Goal: Information Seeking & Learning: Learn about a topic

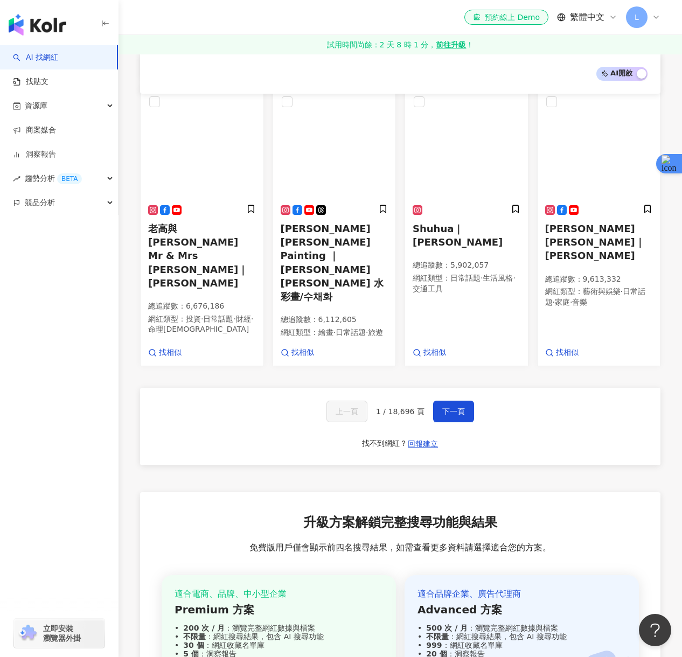
scroll to position [609, 0]
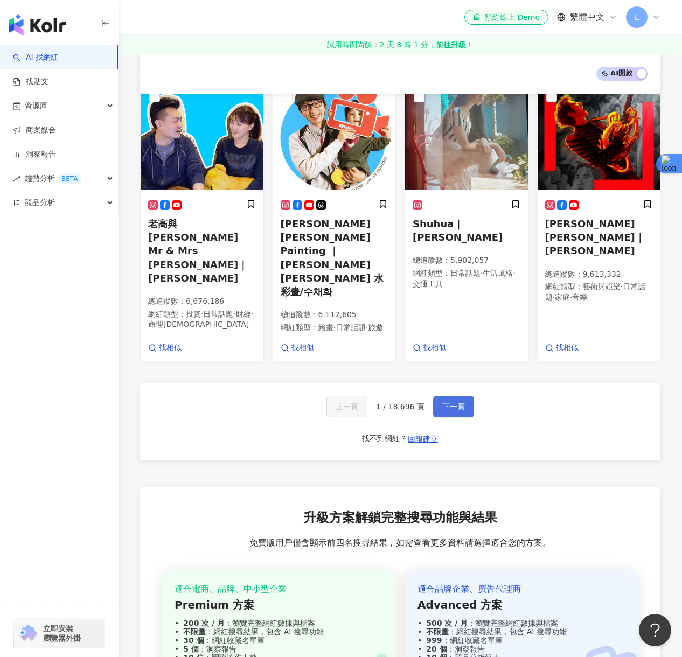
click at [450, 402] on span "下一頁" at bounding box center [453, 406] width 23 height 9
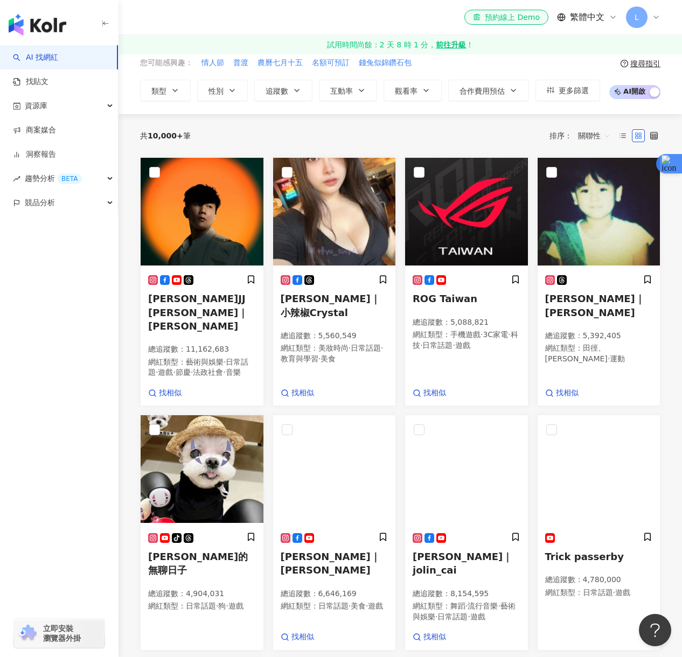
scroll to position [0, 0]
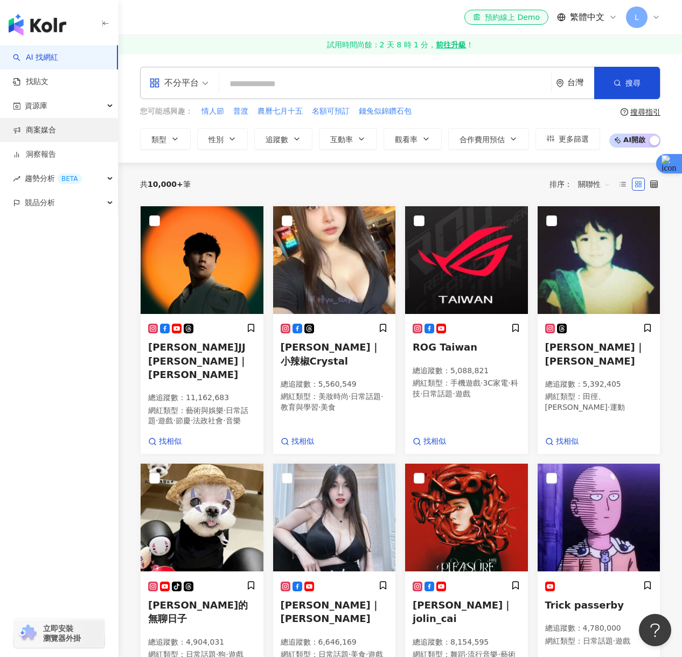
click at [56, 134] on link "商案媒合" at bounding box center [34, 130] width 43 height 11
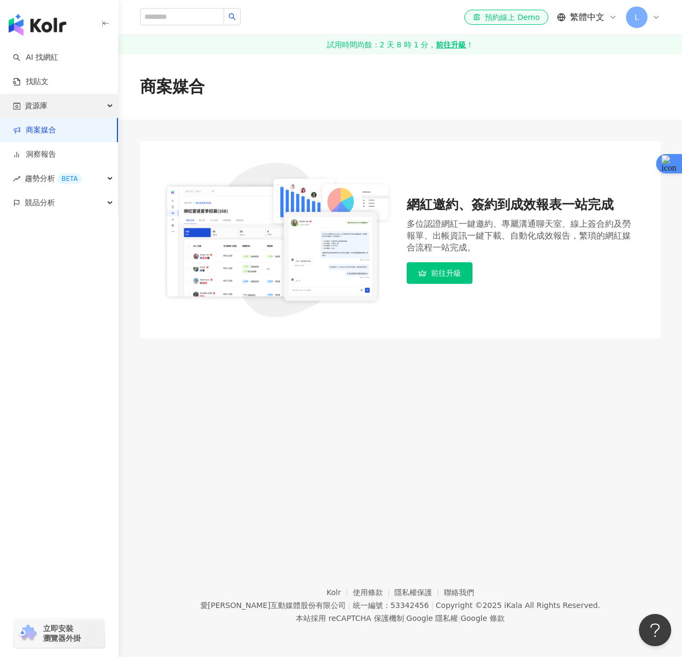
click at [69, 106] on div "資源庫" at bounding box center [59, 106] width 118 height 24
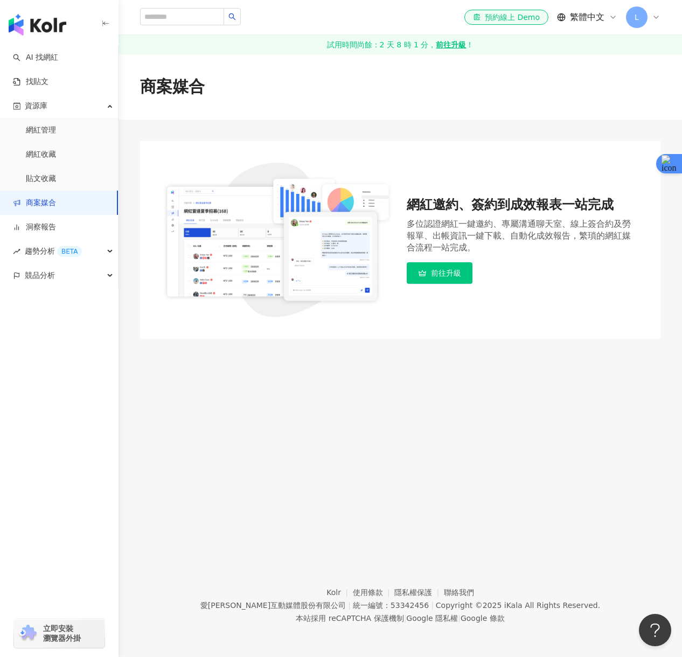
click at [56, 201] on link "商案媒合" at bounding box center [34, 203] width 43 height 11
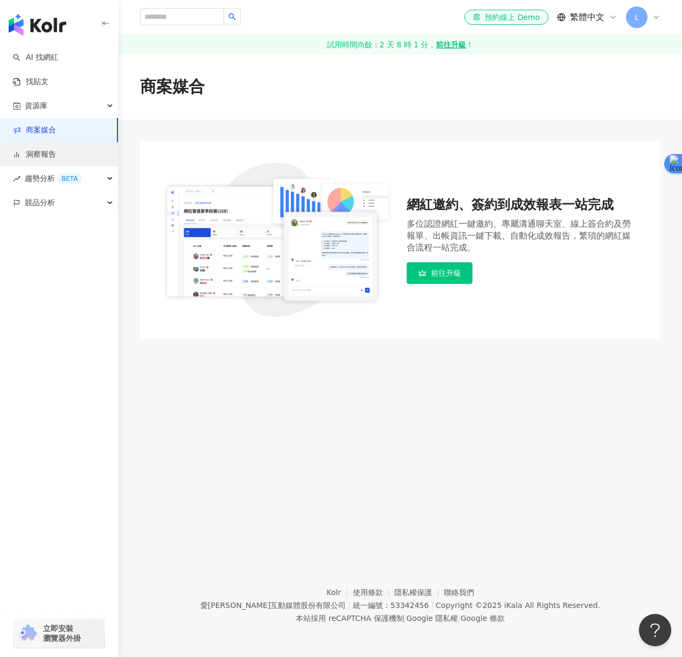
click at [56, 156] on link "洞察報告" at bounding box center [34, 154] width 43 height 11
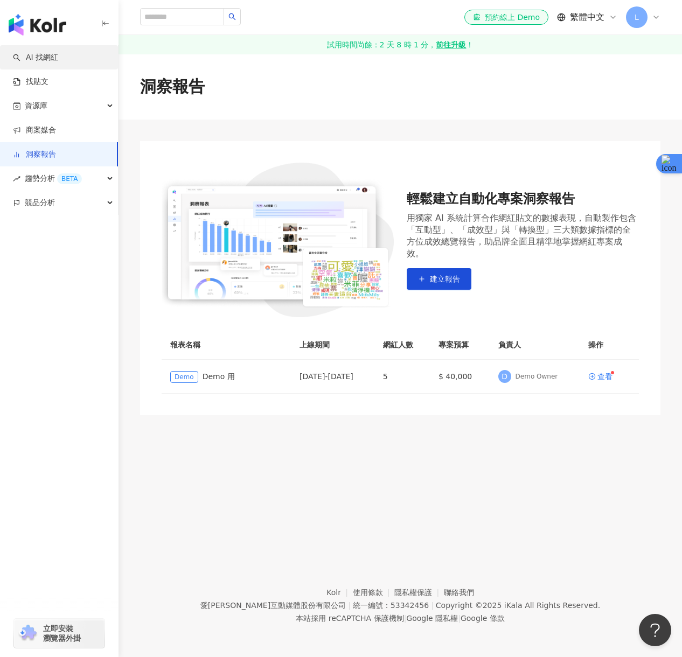
click at [58, 63] on link "AI 找網紅" at bounding box center [35, 57] width 45 height 11
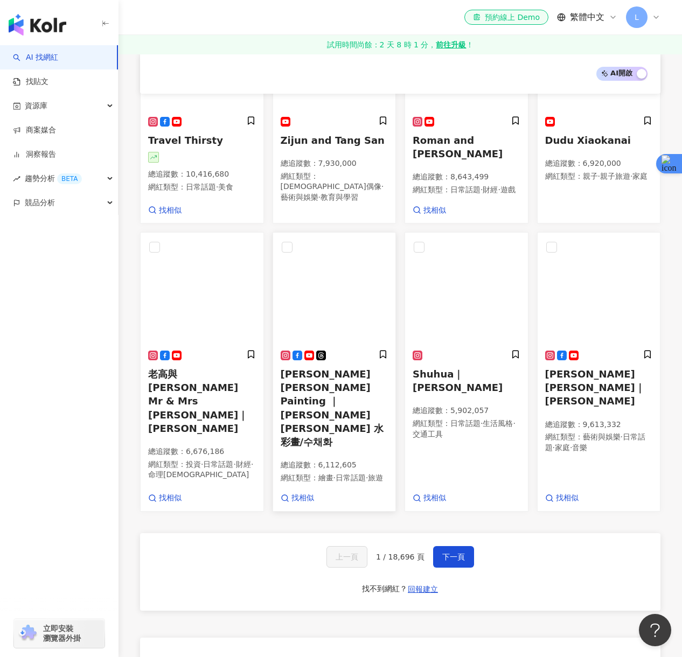
scroll to position [464, 0]
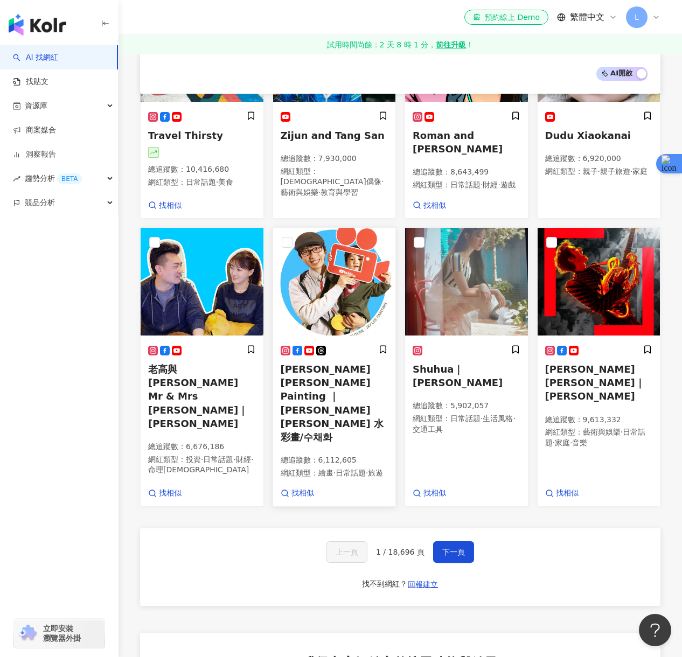
click at [320, 376] on div "Jay Lee Painting ｜Jay Lee 水彩畫/수채화 總追蹤數 ： 6,112,605 網紅類型 ： 繪畫 · 日常話題 · 旅遊" at bounding box center [335, 416] width 108 height 143
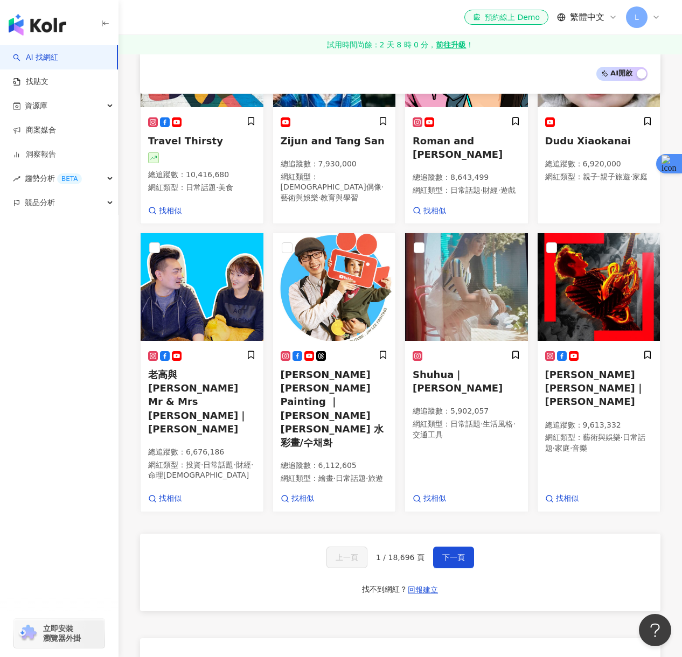
scroll to position [585, 0]
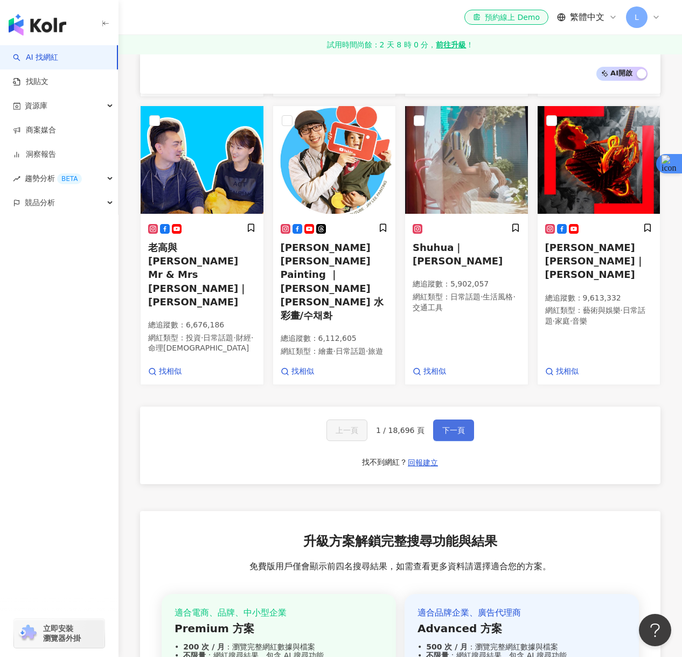
click at [464, 420] on button "下一頁" at bounding box center [453, 431] width 41 height 22
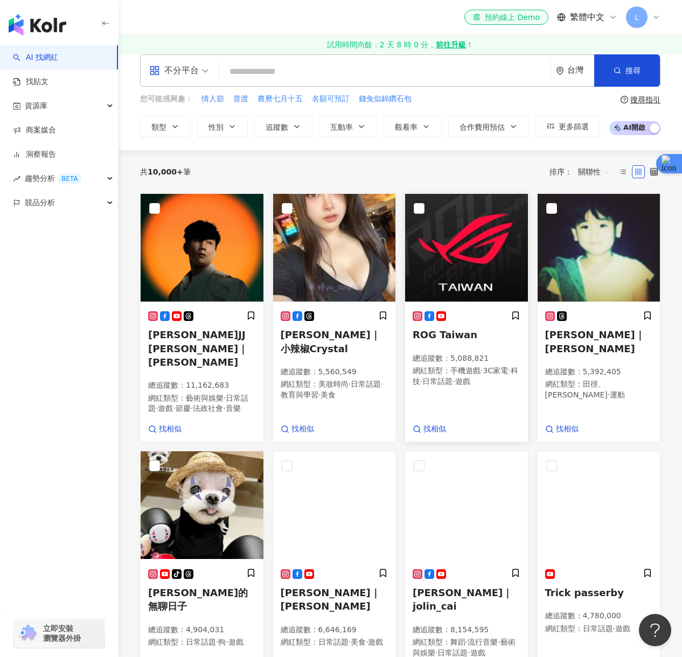
scroll to position [0, 0]
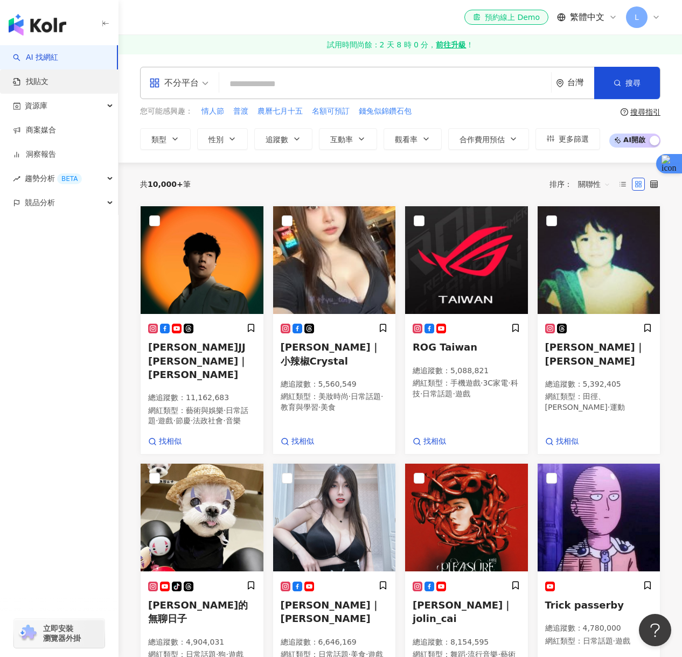
click at [48, 80] on link "找貼文" at bounding box center [31, 81] width 36 height 11
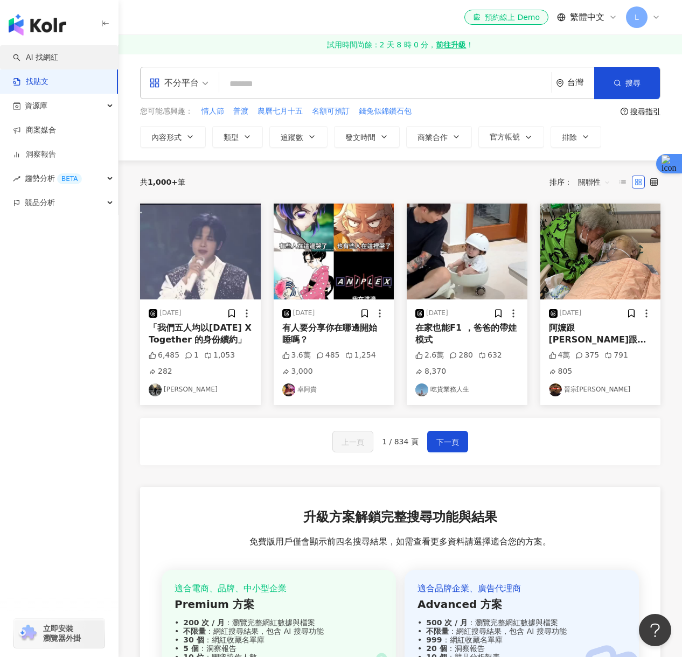
click at [52, 63] on link "AI 找網紅" at bounding box center [35, 57] width 45 height 11
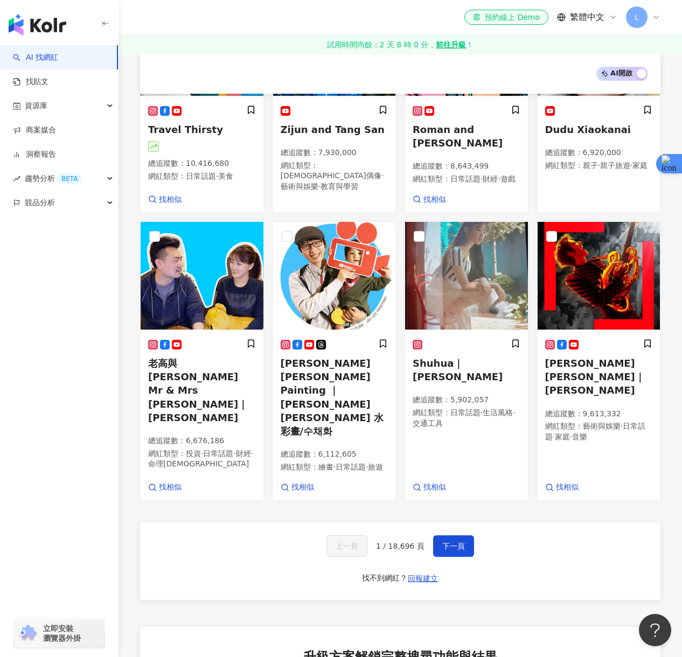
scroll to position [471, 0]
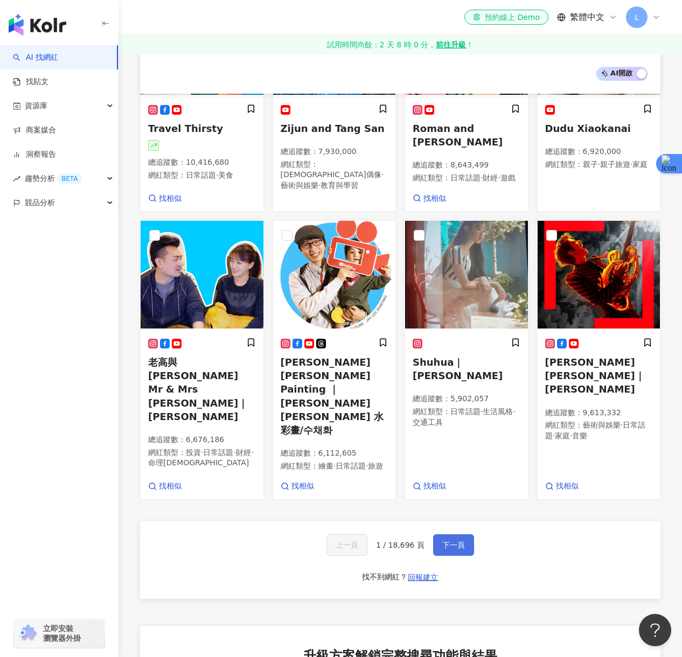
click at [442, 541] on span "下一頁" at bounding box center [453, 545] width 23 height 9
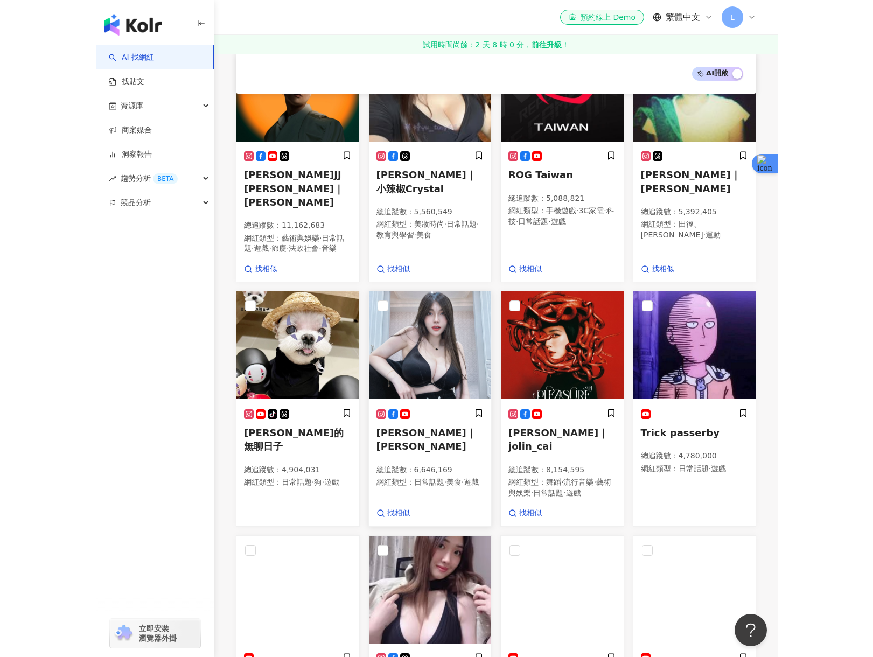
scroll to position [155, 0]
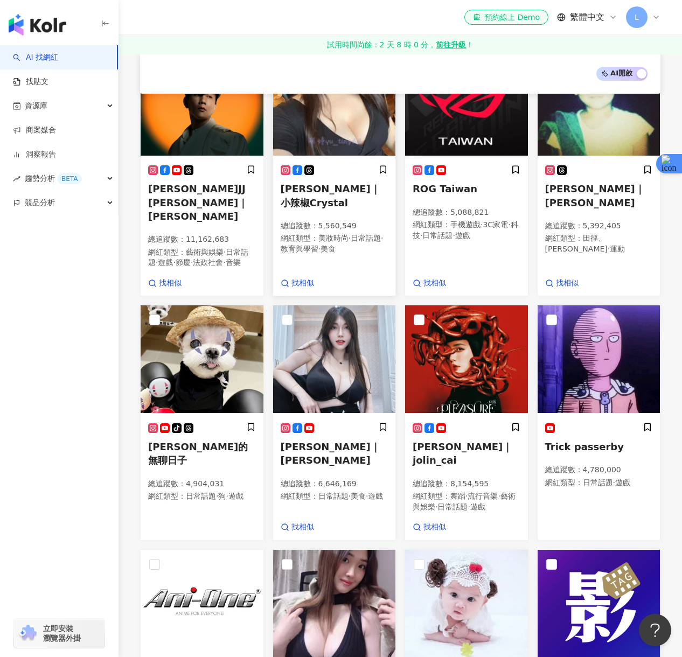
click at [318, 194] on h5 "荊紫妍｜小辣椒Crystal" at bounding box center [335, 195] width 108 height 27
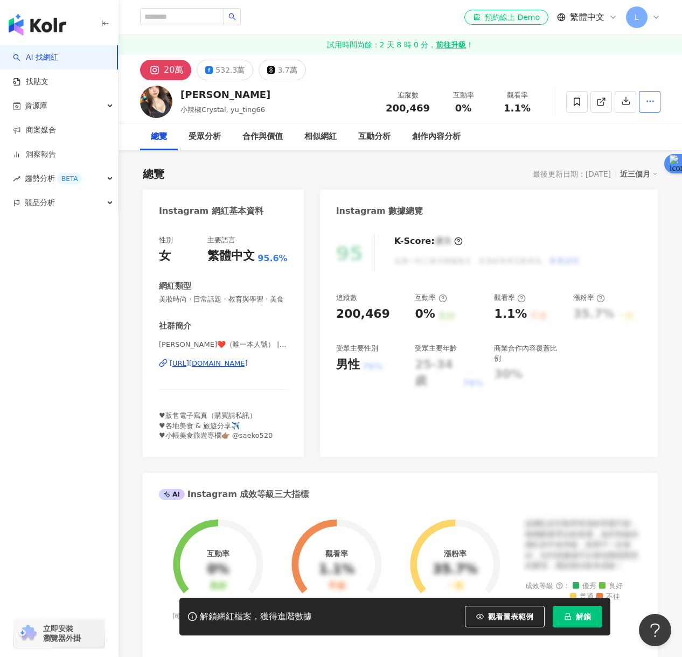
click at [647, 99] on icon "button" at bounding box center [650, 101] width 10 height 10
click at [44, 56] on link "AI 找網紅" at bounding box center [35, 57] width 45 height 11
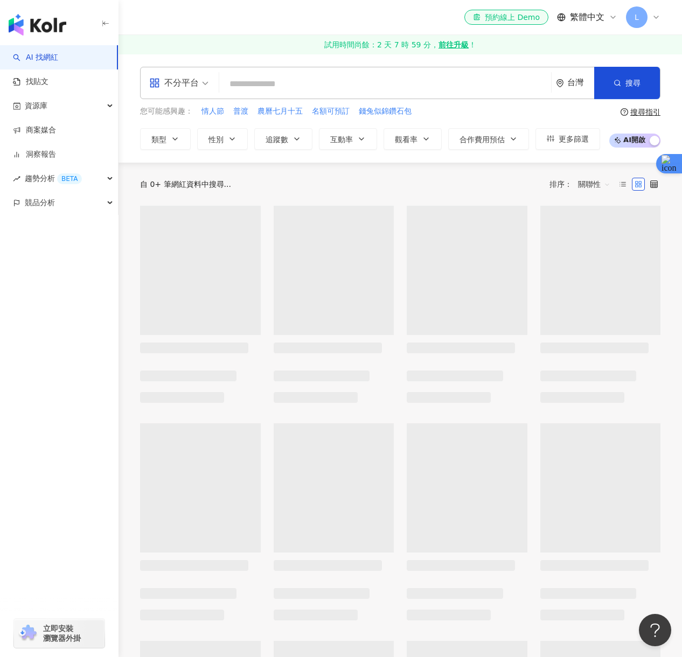
drag, startPoint x: 441, startPoint y: 181, endPoint x: 526, endPoint y: 152, distance: 90.3
click at [441, 181] on div "自 0+ 筆網紅資料中搜尋... 排序： 關聯性" at bounding box center [400, 184] width 520 height 17
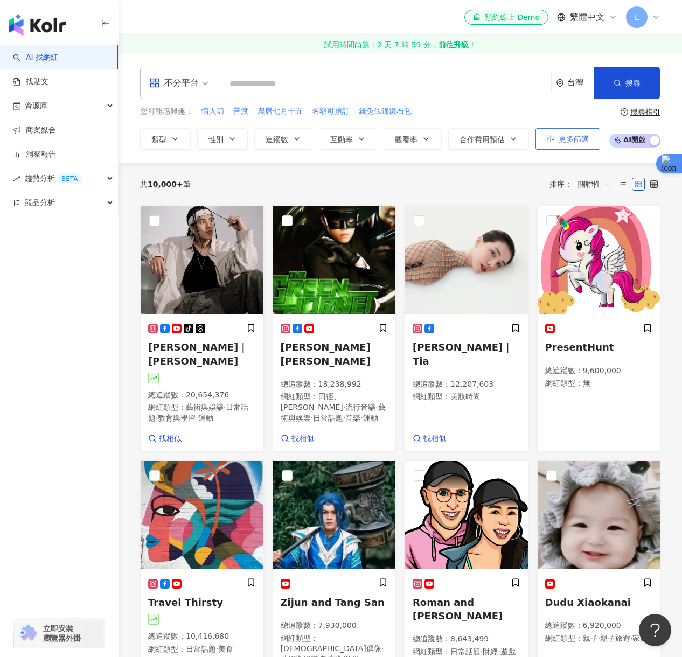
click at [548, 137] on icon "button" at bounding box center [551, 139] width 8 height 6
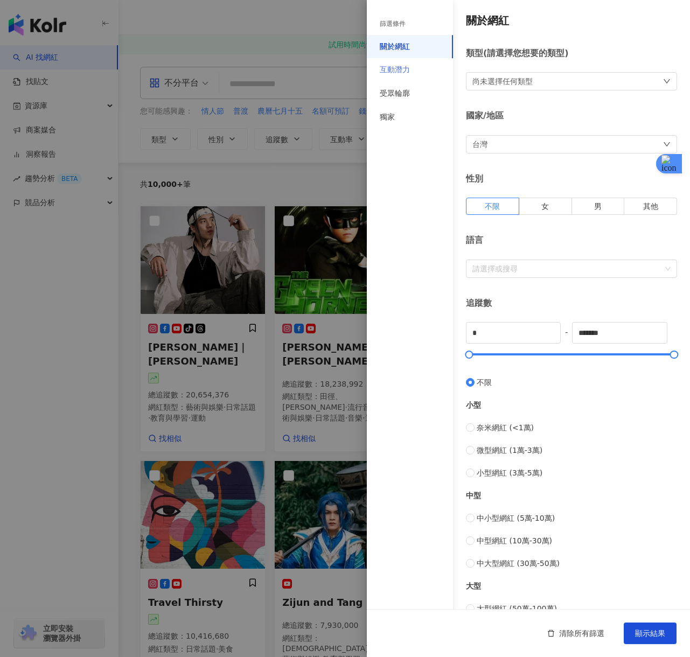
click at [418, 74] on div "互動潛力" at bounding box center [410, 70] width 86 height 24
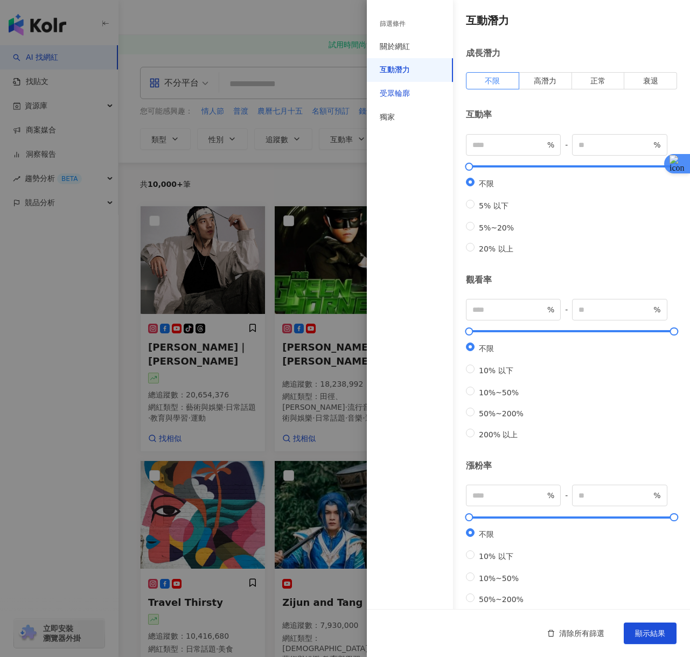
click at [407, 95] on div "受眾輪廓" at bounding box center [395, 93] width 30 height 11
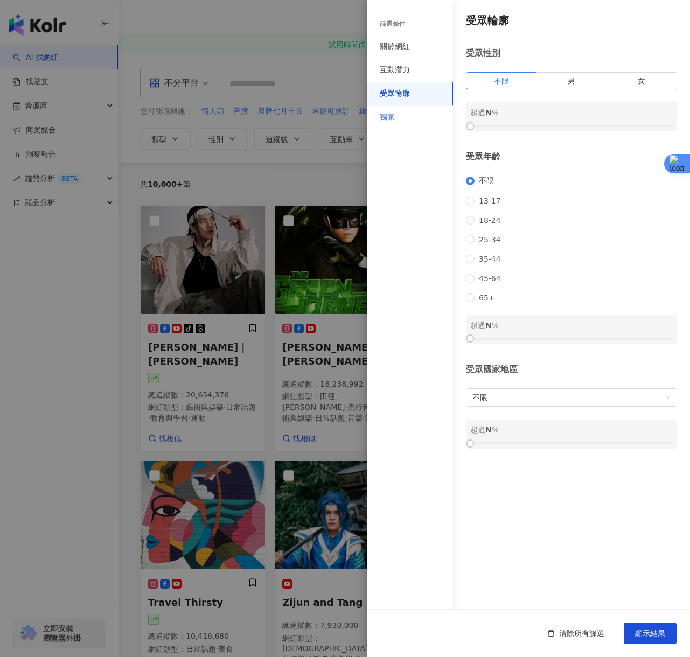
click at [402, 116] on div "獨家" at bounding box center [410, 118] width 86 height 24
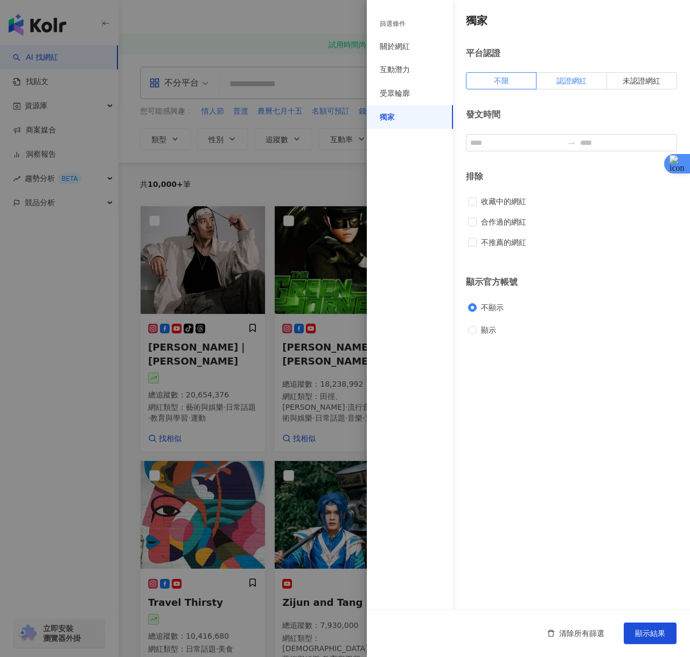
drag, startPoint x: 577, startPoint y: 80, endPoint x: 586, endPoint y: 89, distance: 12.2
click at [577, 80] on span "認證網紅" at bounding box center [571, 80] width 30 height 9
click at [664, 643] on button "顯示結果" at bounding box center [650, 634] width 53 height 22
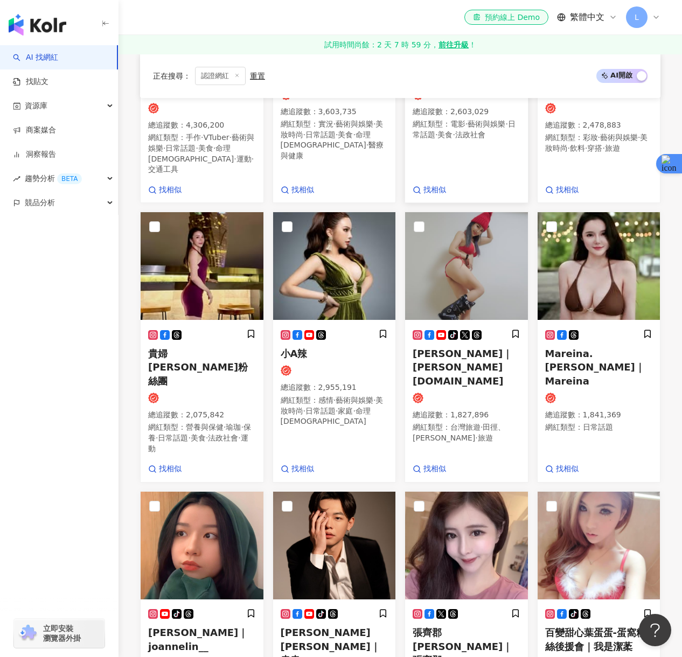
scroll to position [414, 0]
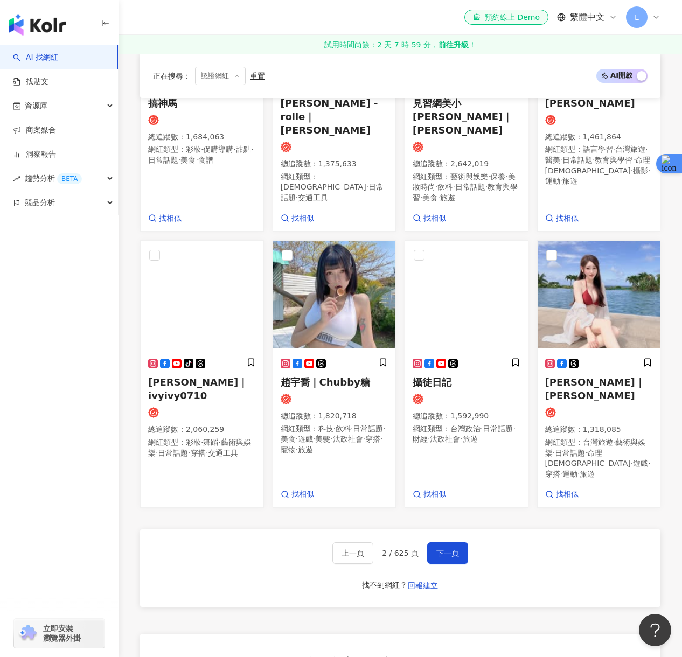
scroll to position [574, 0]
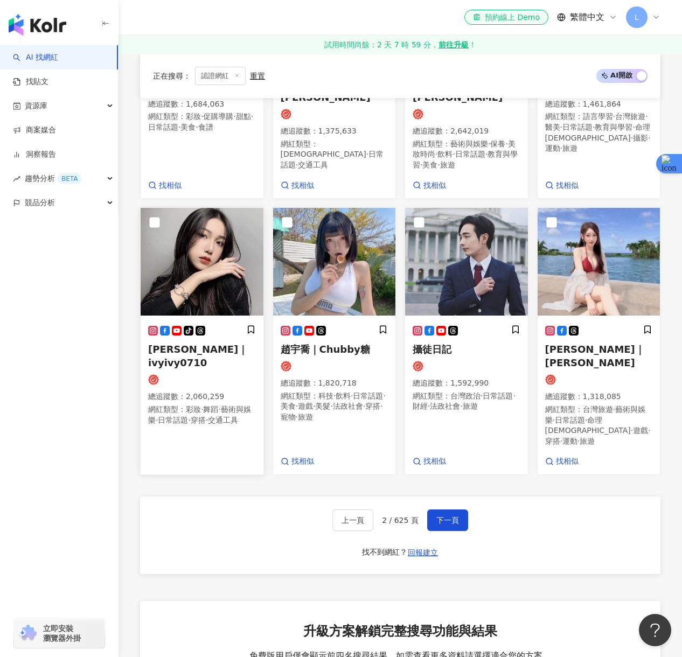
click at [189, 344] on span "林郁欣｜ivyivy0710" at bounding box center [198, 356] width 100 height 25
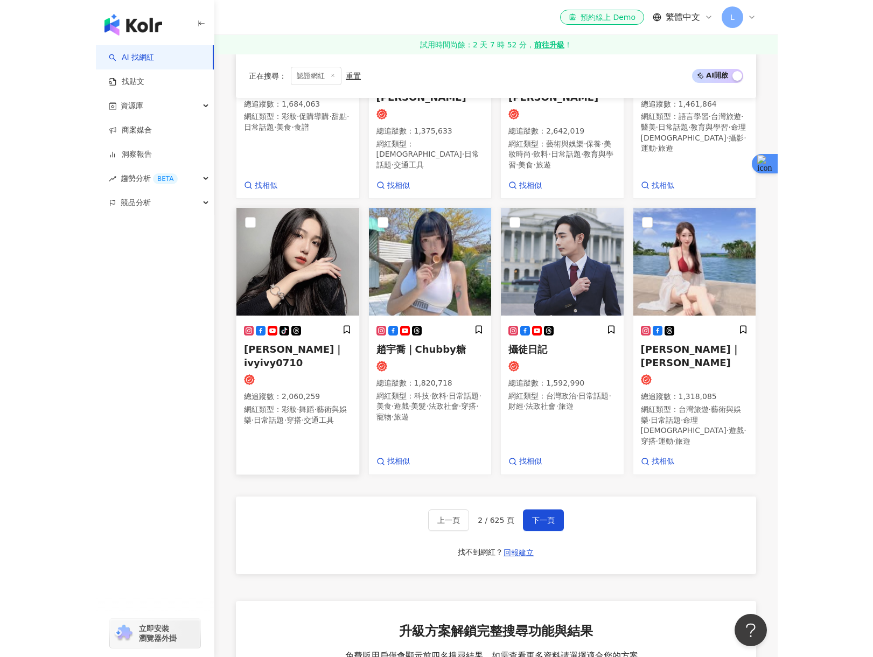
scroll to position [550, 0]
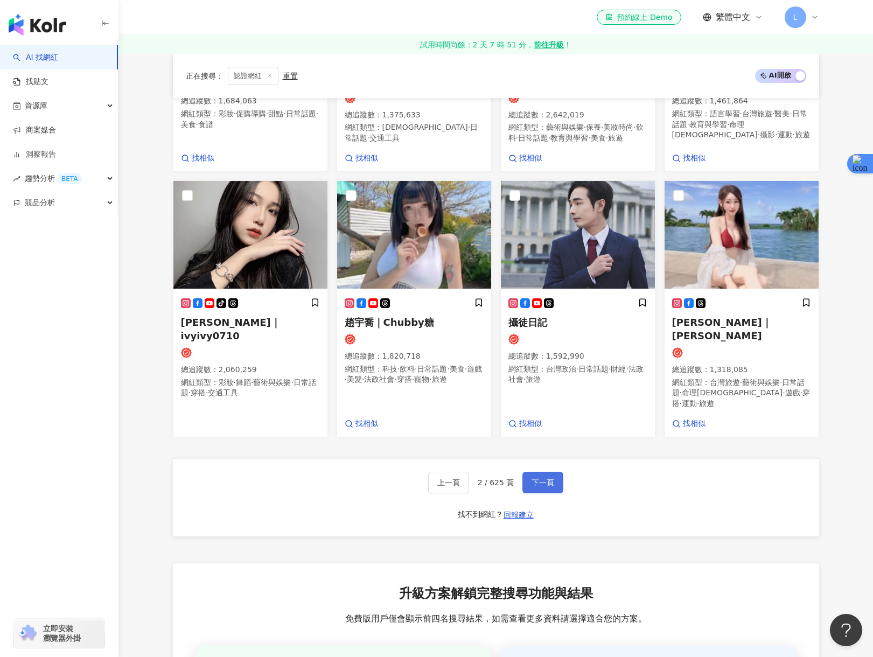
click at [554, 472] on button "下一頁" at bounding box center [542, 483] width 41 height 22
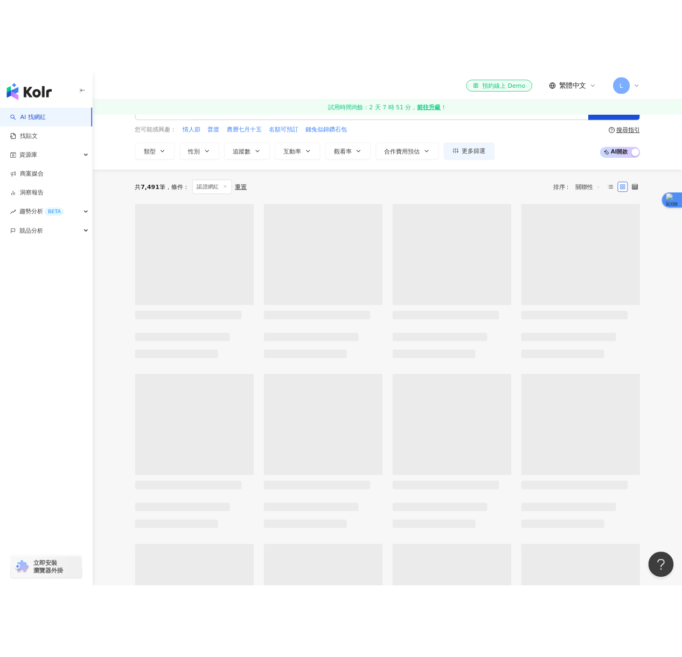
scroll to position [36, 0]
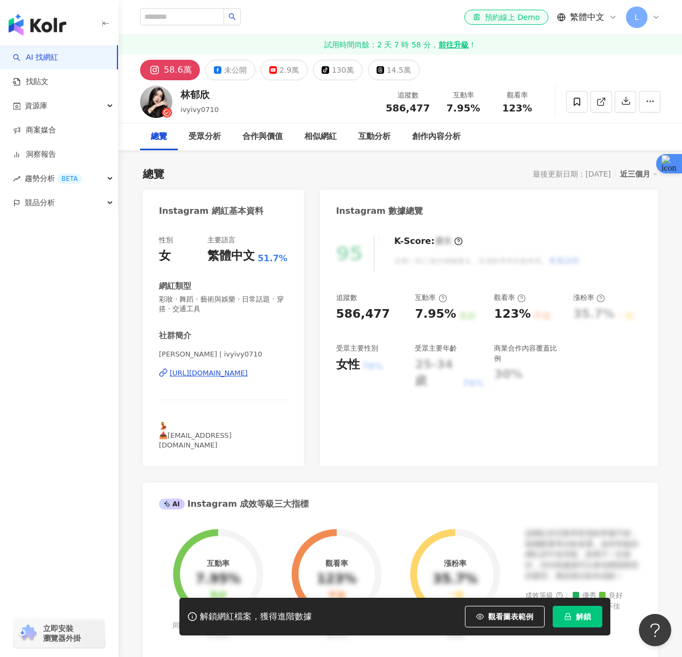
click at [640, 19] on span "L" at bounding box center [637, 17] width 22 height 22
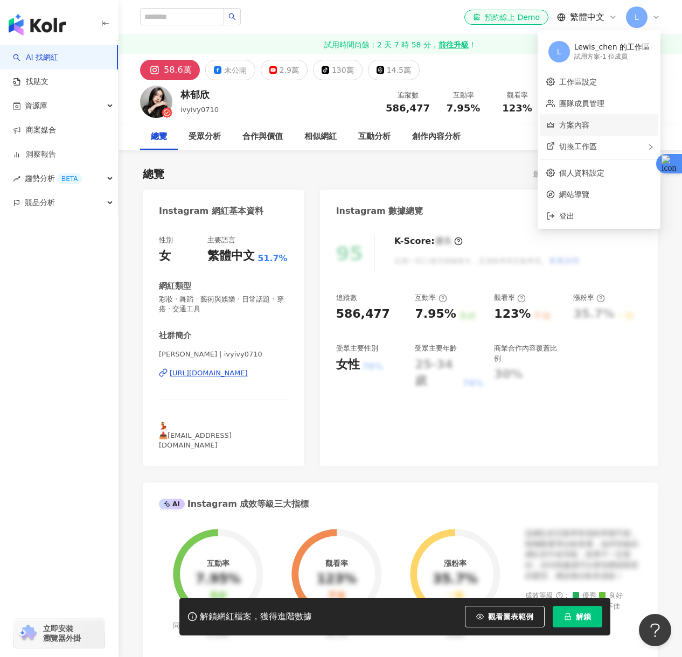
click at [589, 128] on link "方案內容" at bounding box center [574, 125] width 30 height 9
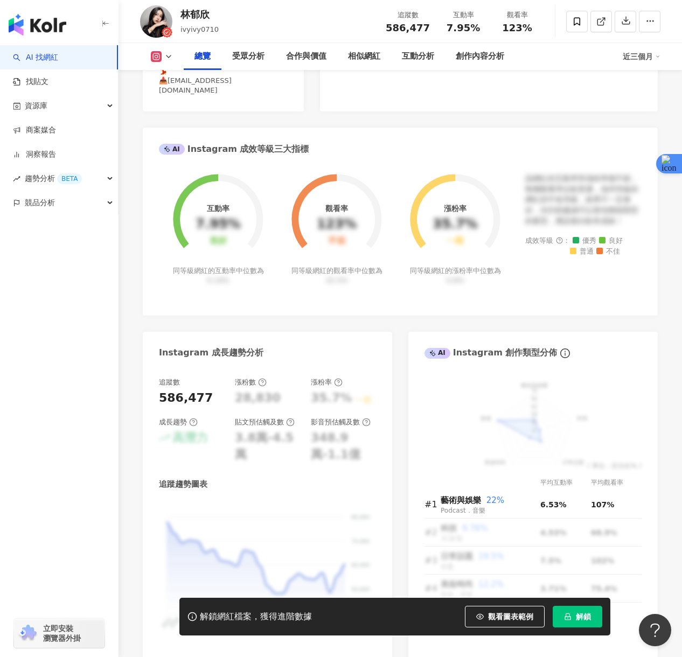
scroll to position [209, 0]
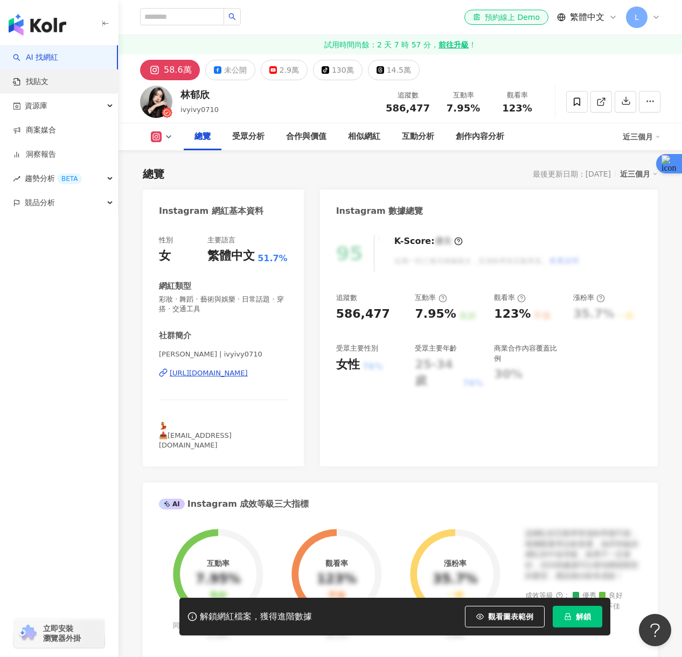
click at [48, 81] on link "找貼文" at bounding box center [31, 81] width 36 height 11
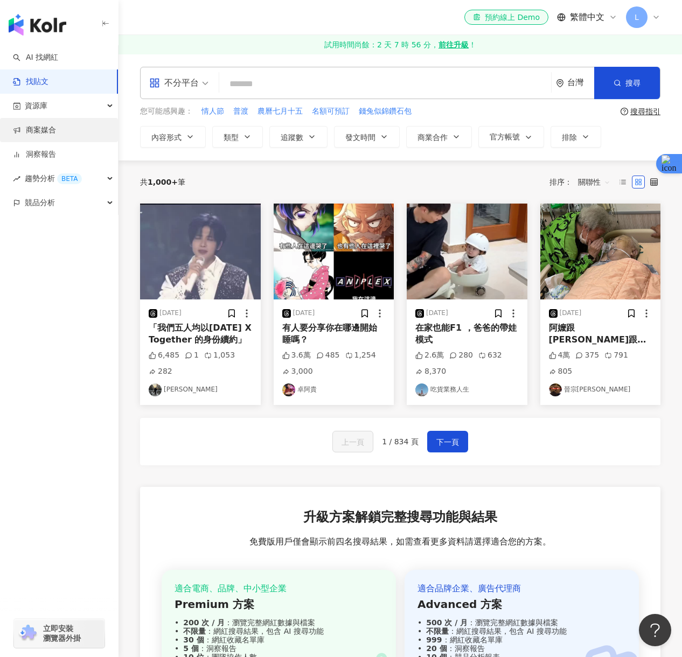
click at [56, 134] on link "商案媒合" at bounding box center [34, 130] width 43 height 11
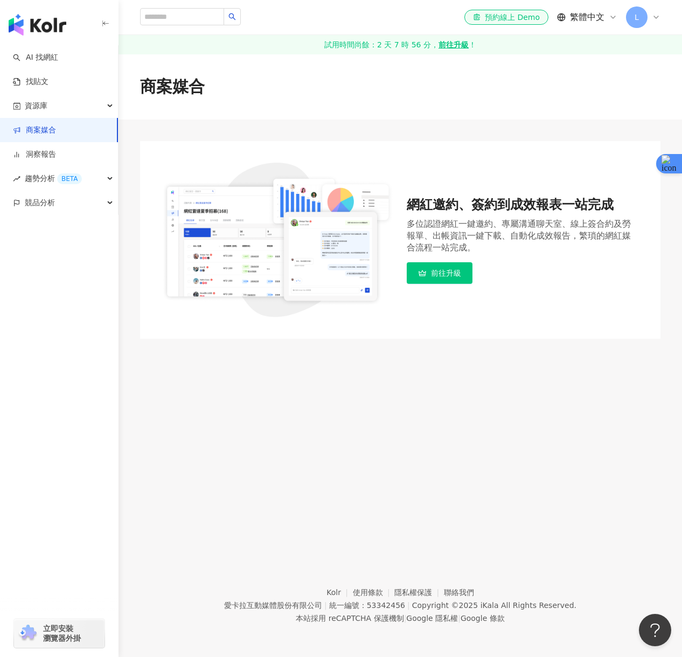
click at [459, 275] on span "前往升級" at bounding box center [446, 273] width 30 height 9
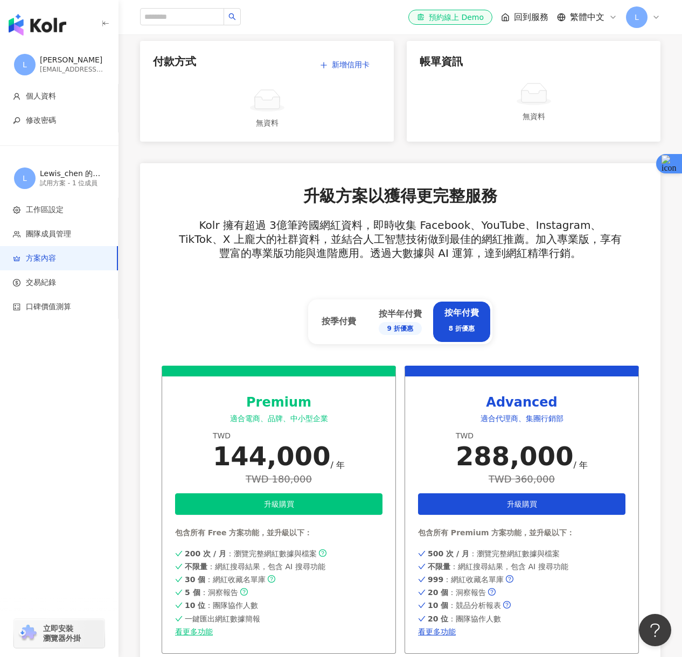
scroll to position [232, 0]
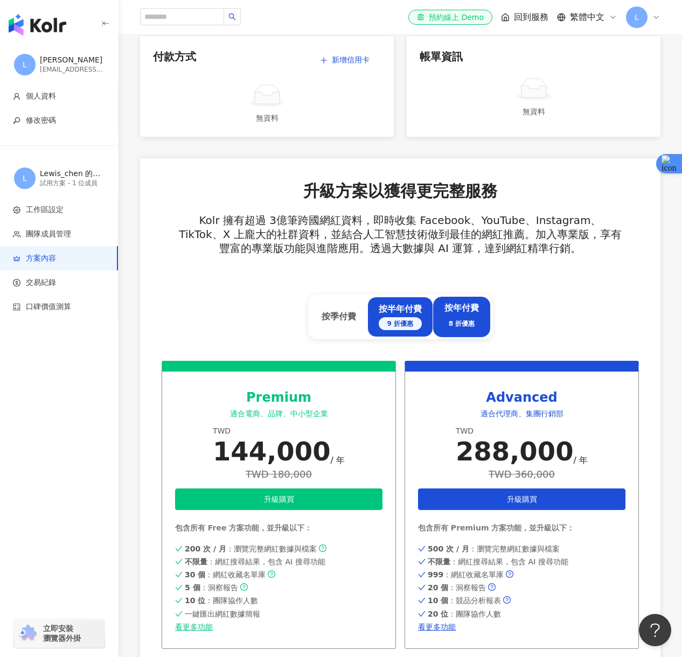
click at [393, 304] on div "按半年付費 9 折優惠" at bounding box center [400, 316] width 43 height 27
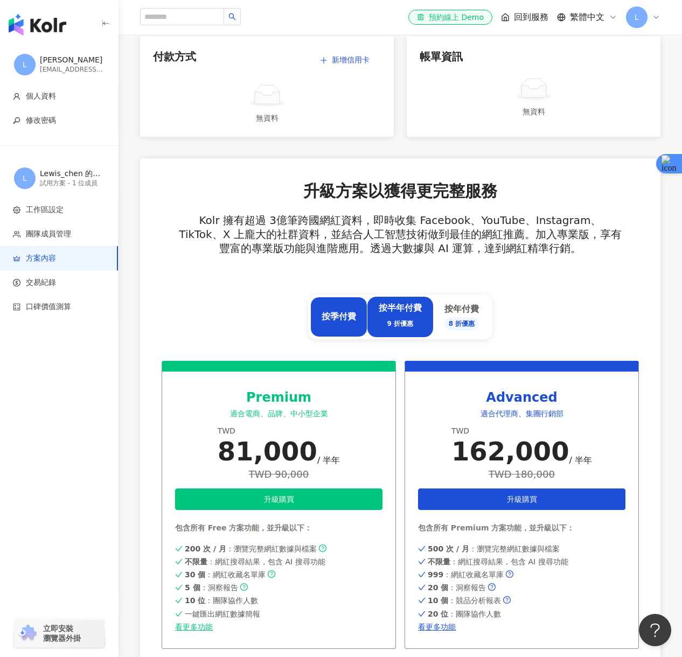
click at [345, 310] on div "按季付費" at bounding box center [338, 317] width 57 height 40
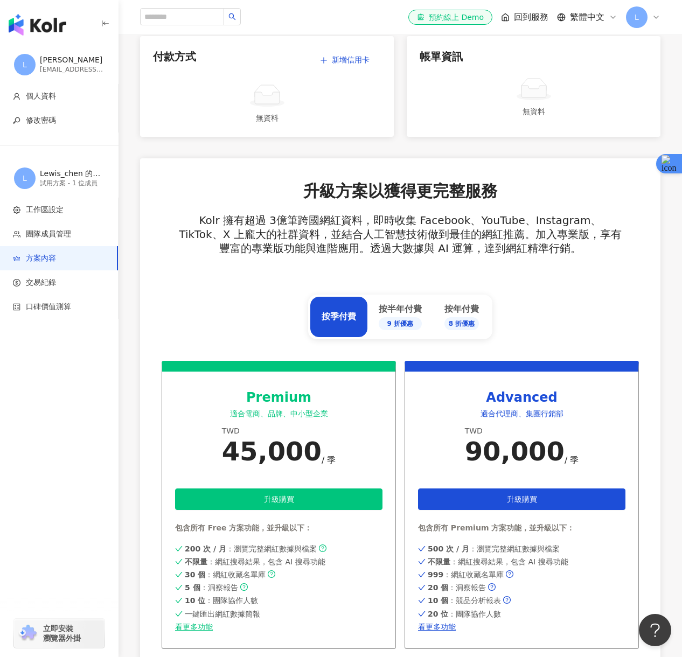
click at [235, 294] on div "升級方案以獲得更完整服務 Kolr 擁有超過 3億筆跨國網紅資料，即時收集 Facebook、YouTube、Instagram、TikTok、X 上龐大的社…" at bounding box center [400, 270] width 477 height 181
click at [68, 298] on li "口碑價值測算" at bounding box center [59, 307] width 118 height 24
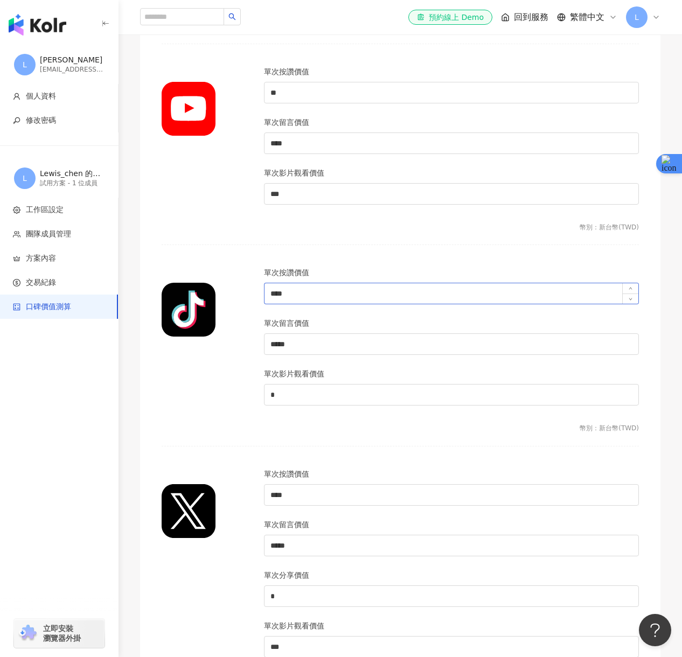
scroll to position [634, 0]
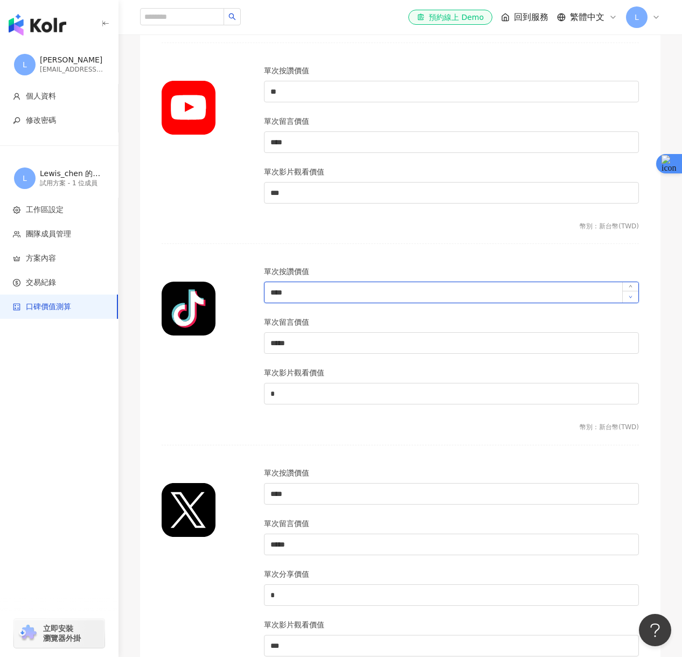
click at [630, 298] on icon "down" at bounding box center [631, 297] width 4 height 4
click at [630, 288] on icon "up" at bounding box center [631, 289] width 4 height 4
type input "****"
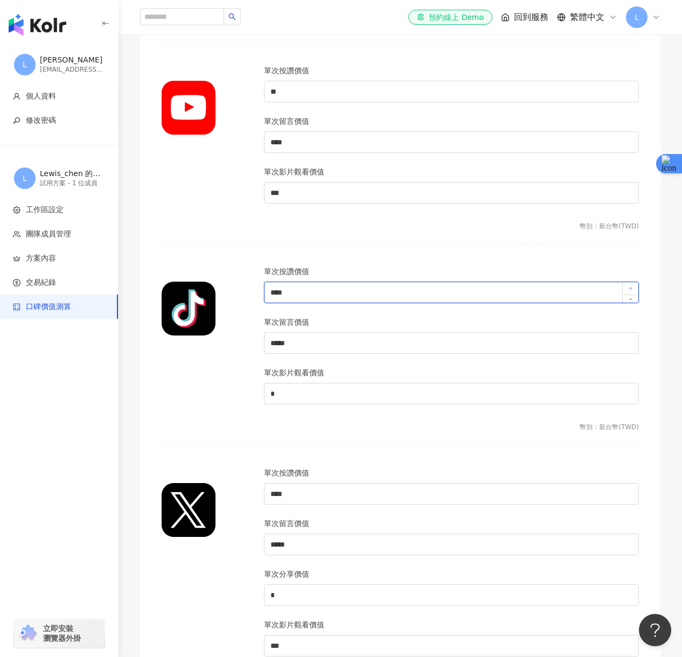
click at [630, 288] on icon "up" at bounding box center [630, 289] width 3 height 2
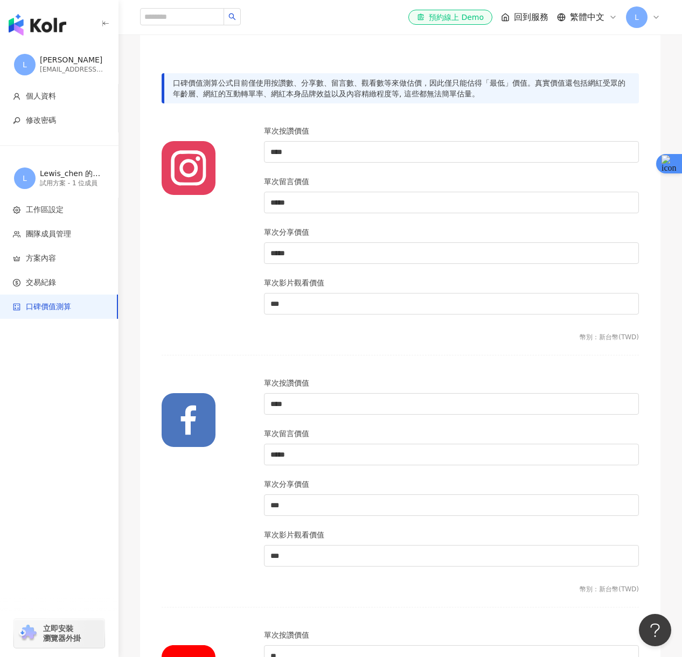
scroll to position [0, 0]
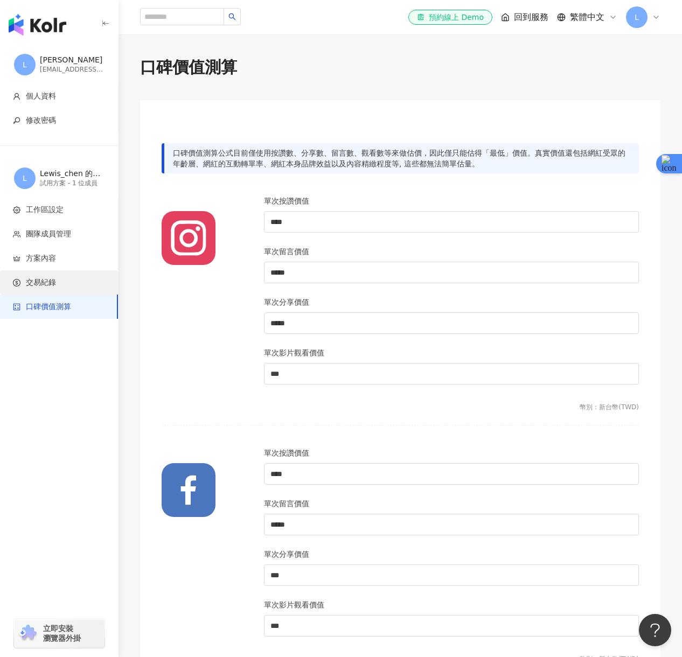
click at [80, 292] on li "交易紀錄" at bounding box center [59, 282] width 118 height 24
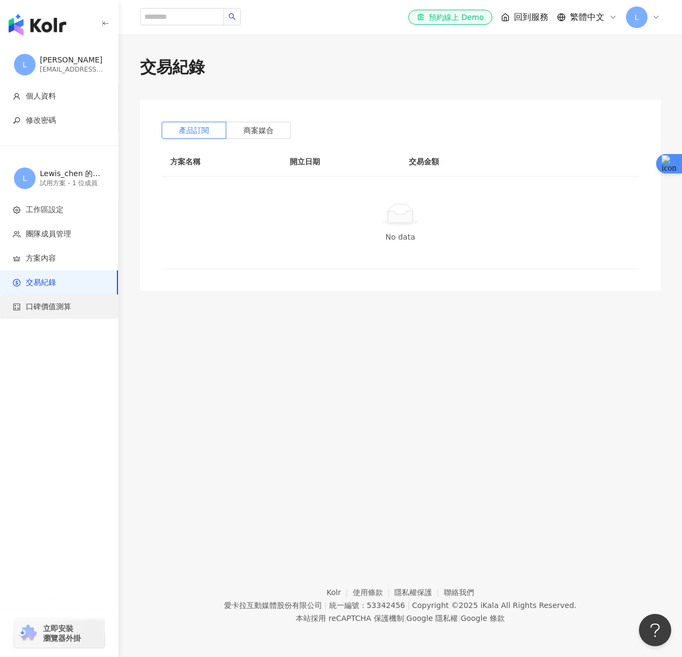
click at [59, 305] on span "口碑價值測算" at bounding box center [48, 307] width 45 height 11
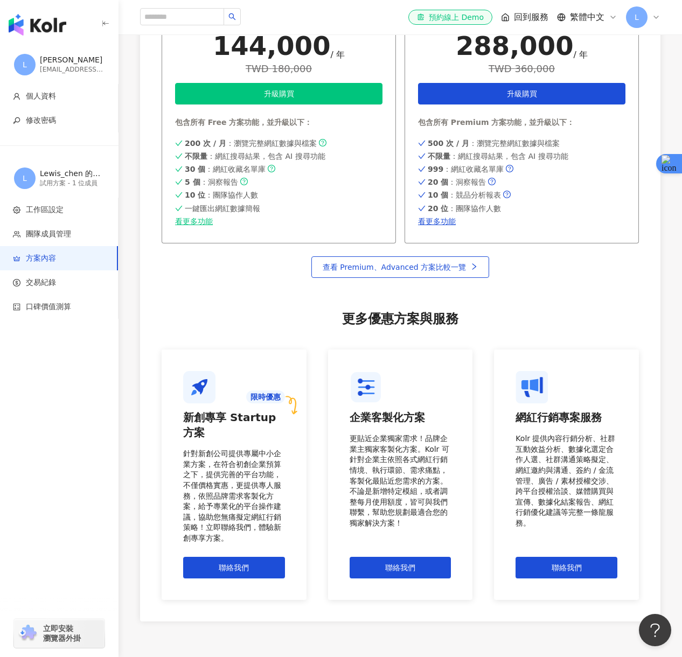
scroll to position [721, 0]
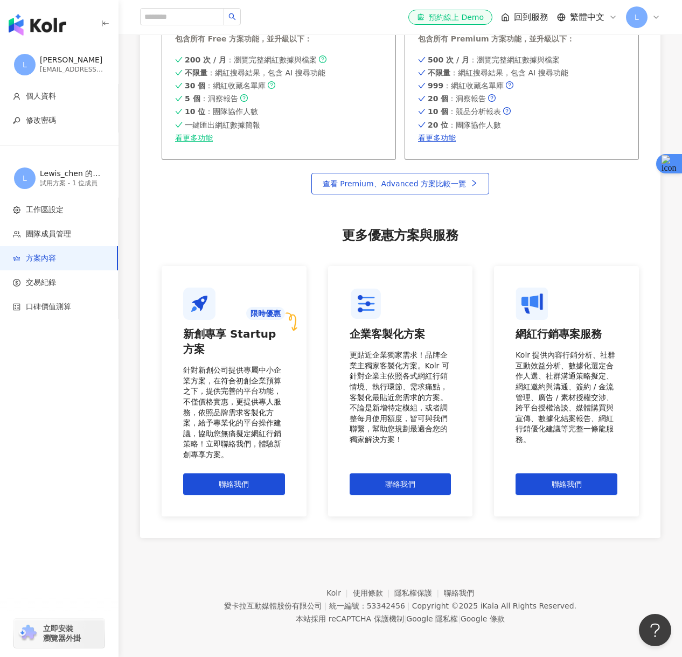
click at [222, 338] on div "新創專享 Startup 方案" at bounding box center [234, 341] width 102 height 30
click at [234, 481] on span "聯絡我們" at bounding box center [234, 484] width 30 height 9
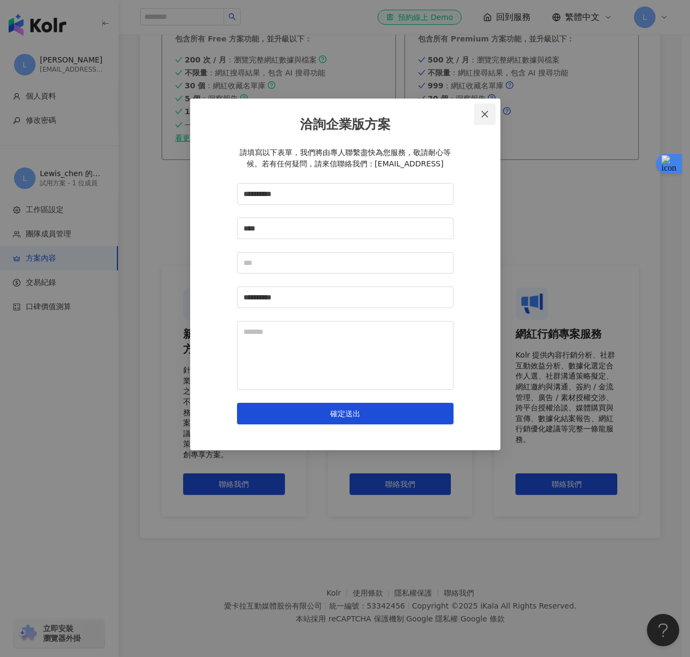
click at [481, 114] on icon "close" at bounding box center [484, 114] width 9 height 9
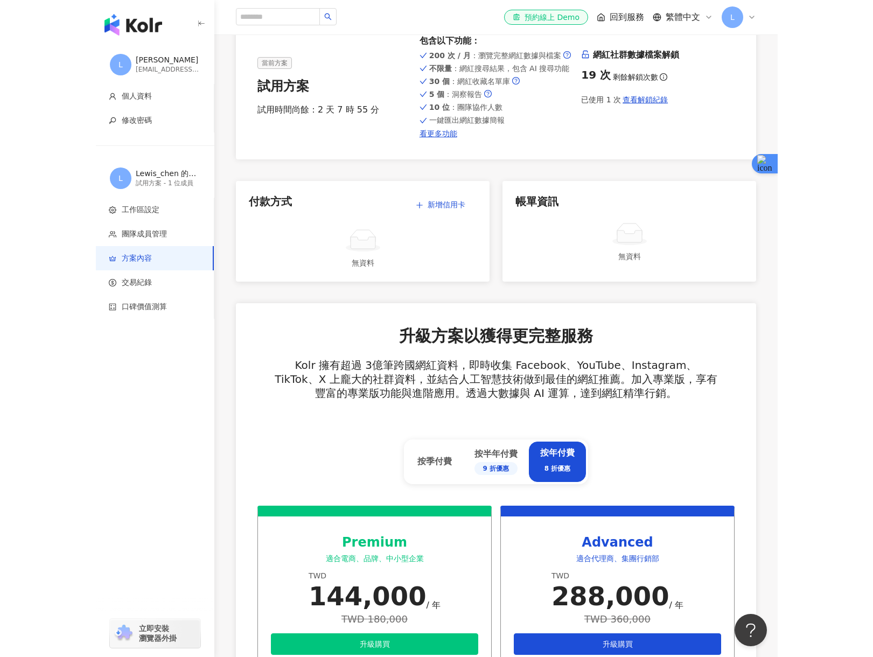
scroll to position [0, 0]
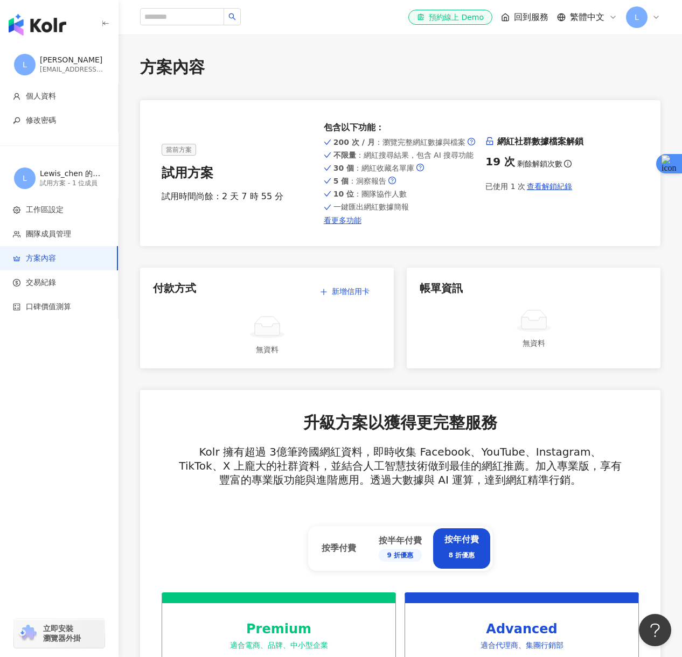
drag, startPoint x: 76, startPoint y: 24, endPoint x: 28, endPoint y: 35, distance: 49.7
click at [76, 24] on div "button" at bounding box center [59, 22] width 118 height 45
click at [28, 35] on img "button" at bounding box center [38, 25] width 58 height 22
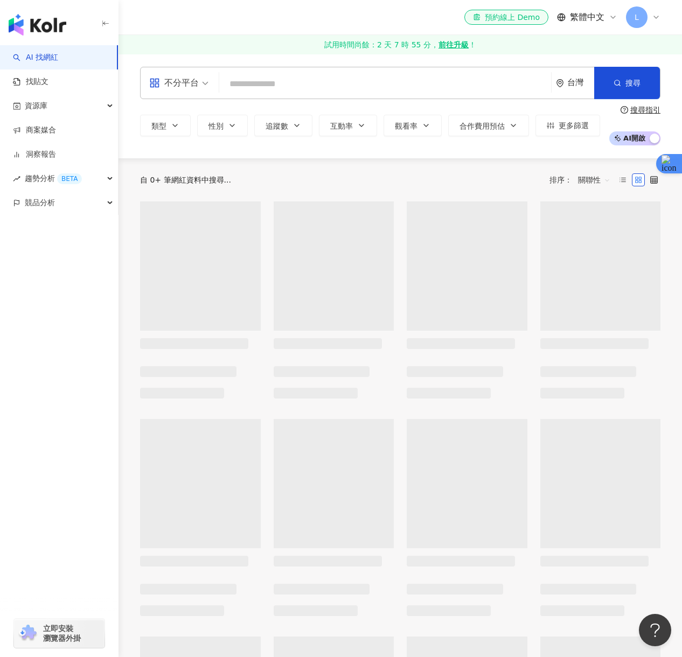
click at [31, 32] on img "button" at bounding box center [38, 25] width 58 height 22
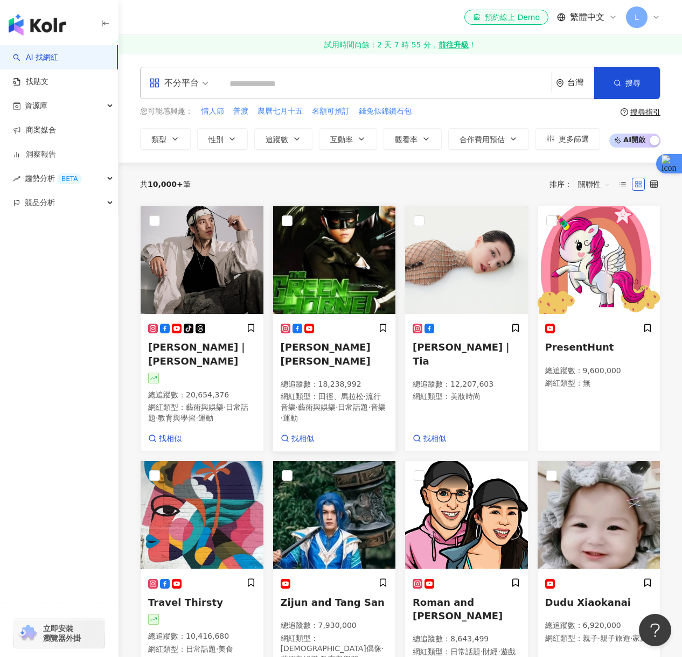
click at [291, 320] on div "Jay Chou 周杰倫 總追蹤數 ： 18,238,992 網紅類型 ： 田徑、馬拉松 · 流行音樂 · 藝術與娛樂 · 日常話題 · 音樂 · 運動 找相似" at bounding box center [334, 384] width 123 height 136
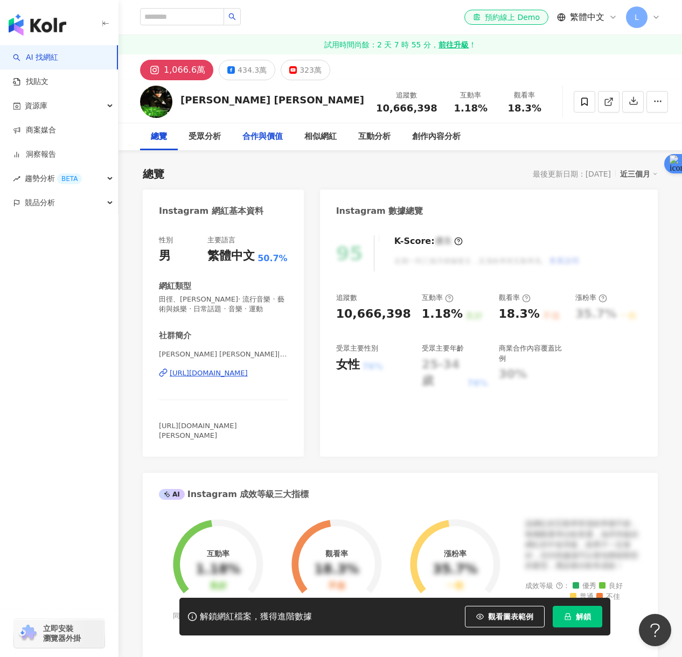
click at [269, 134] on div "合作與價值" at bounding box center [262, 136] width 40 height 13
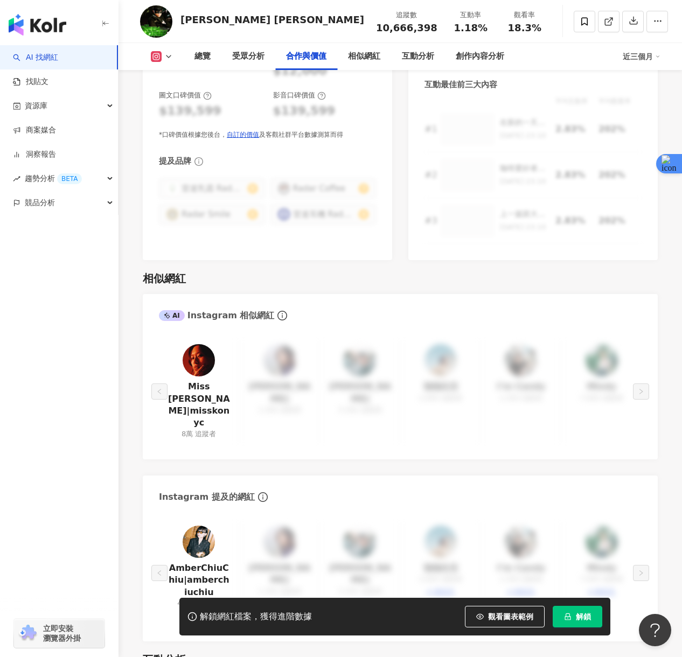
scroll to position [1574, 0]
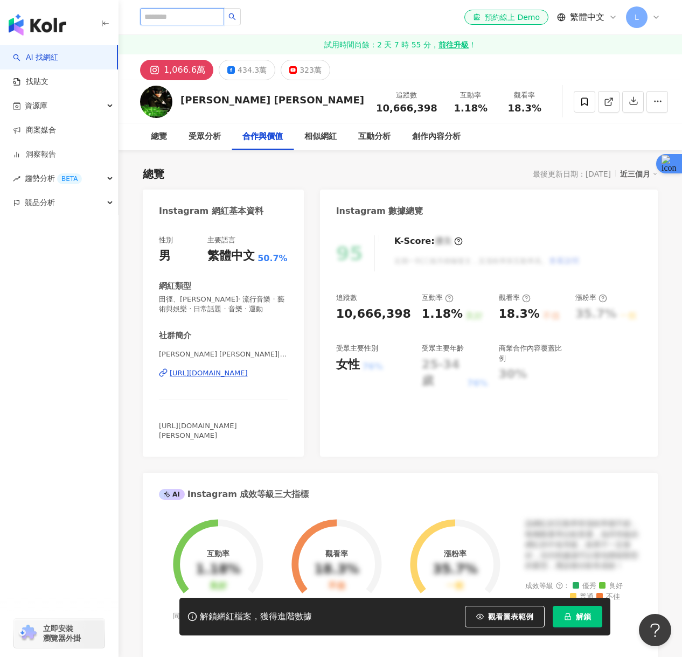
click at [192, 19] on input "search" at bounding box center [182, 16] width 84 height 17
click at [193, 19] on input "search" at bounding box center [182, 16] width 84 height 17
click at [193, 15] on input "search" at bounding box center [182, 16] width 84 height 17
click at [276, 29] on div "el-icon-cs 預約線上 Demo 繁體中文 L" at bounding box center [400, 17] width 520 height 34
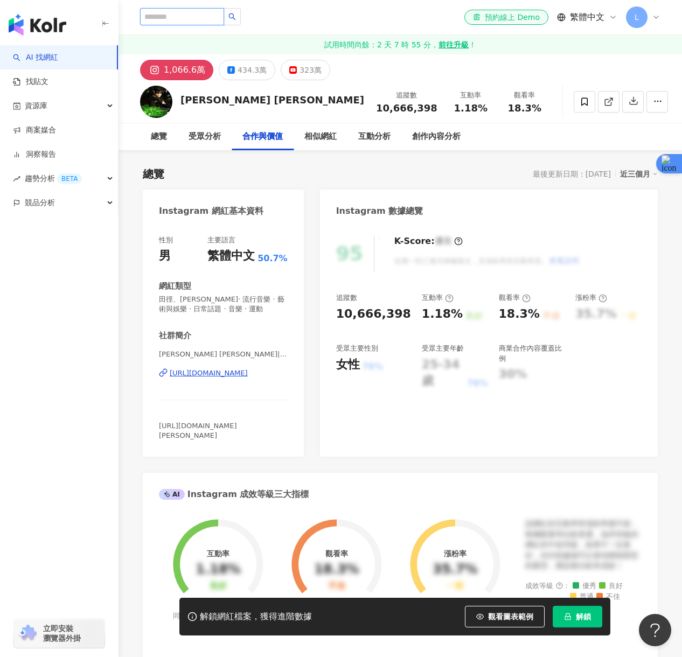
click at [186, 20] on input "search" at bounding box center [182, 16] width 84 height 17
type input "*"
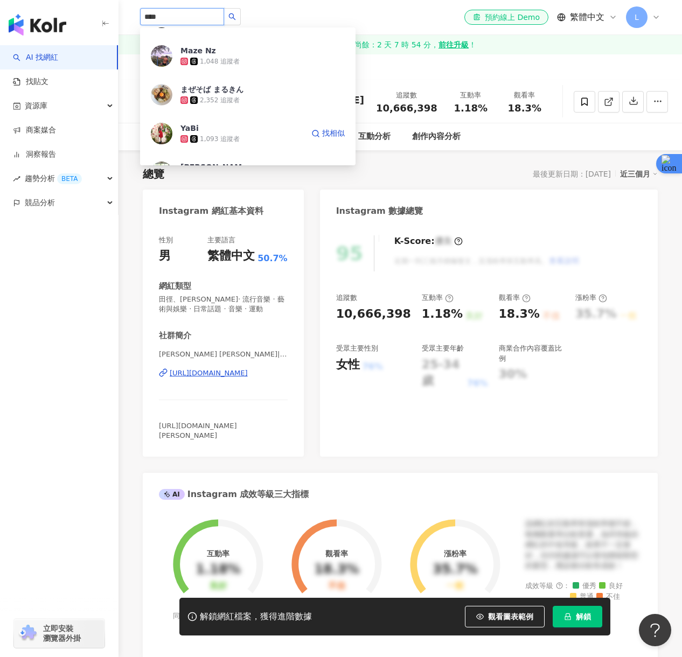
scroll to position [832, 0]
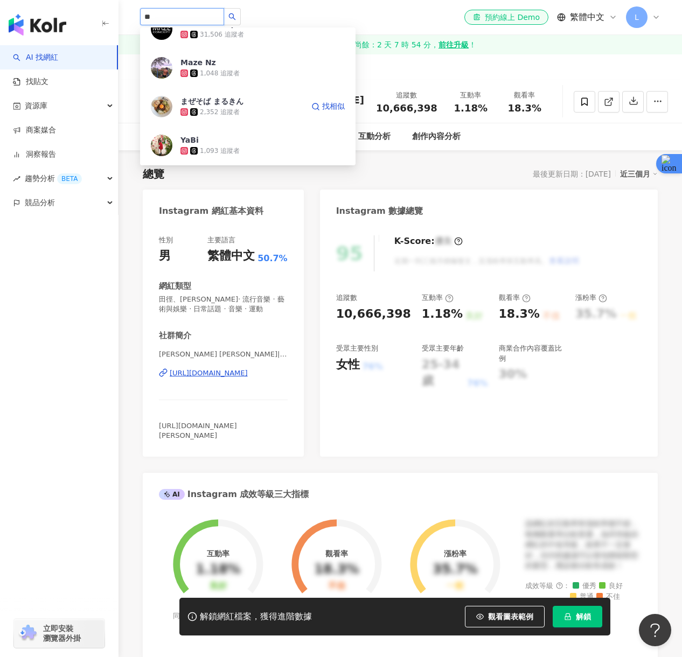
type input "*"
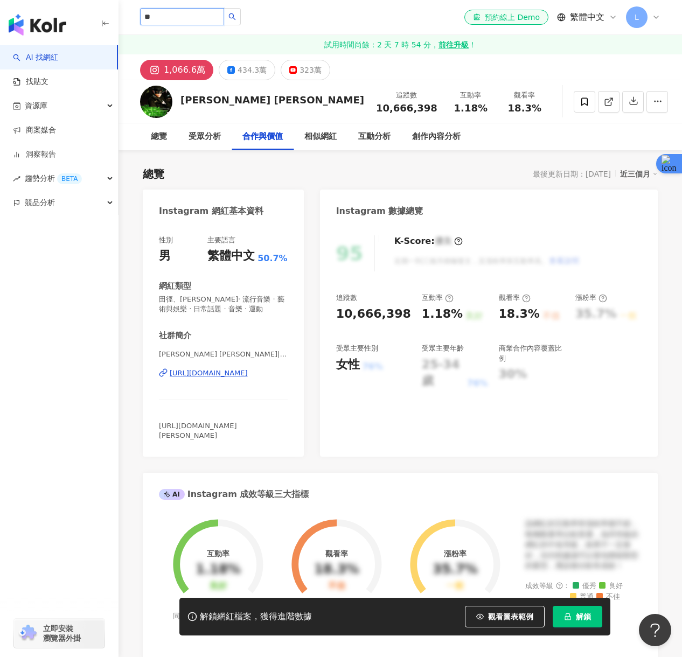
type input "*"
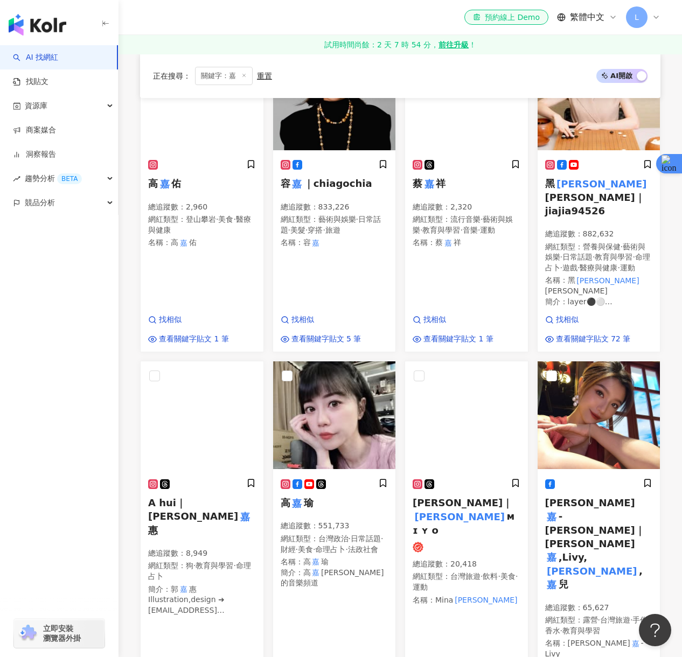
scroll to position [518, 0]
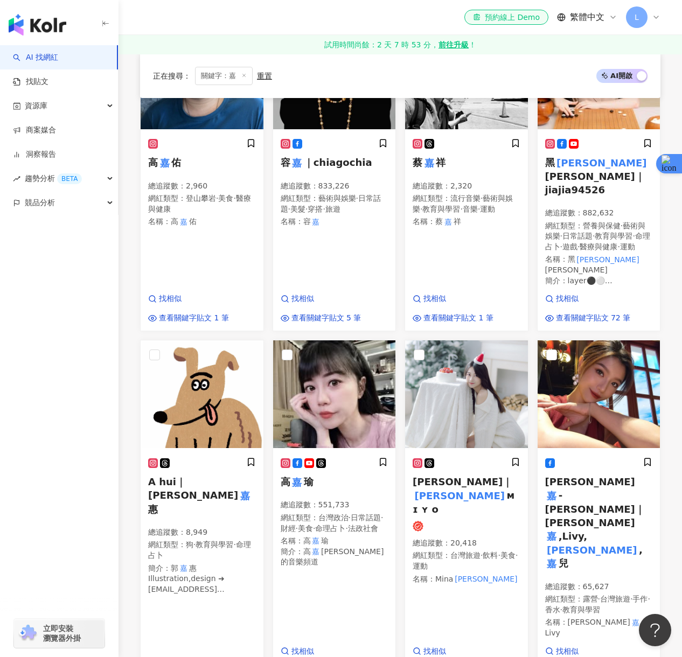
click at [241, 74] on icon at bounding box center [243, 75] width 5 height 5
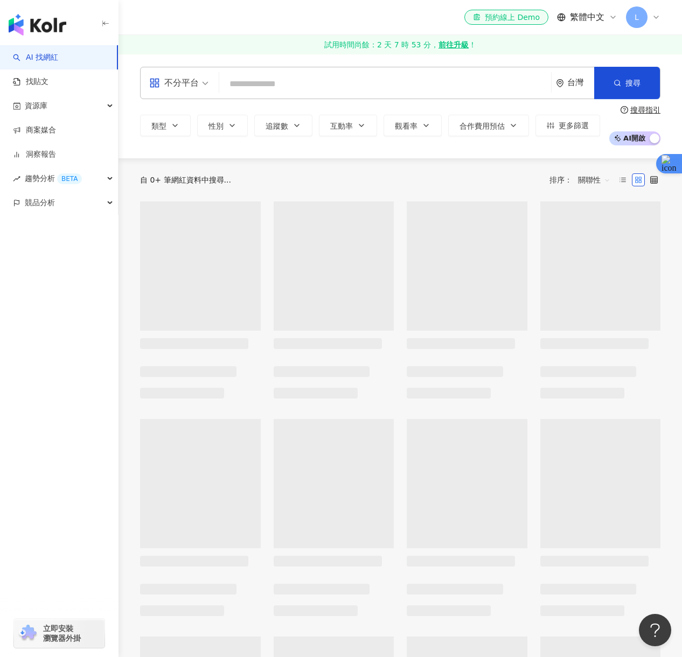
click at [248, 87] on input "search" at bounding box center [385, 84] width 323 height 20
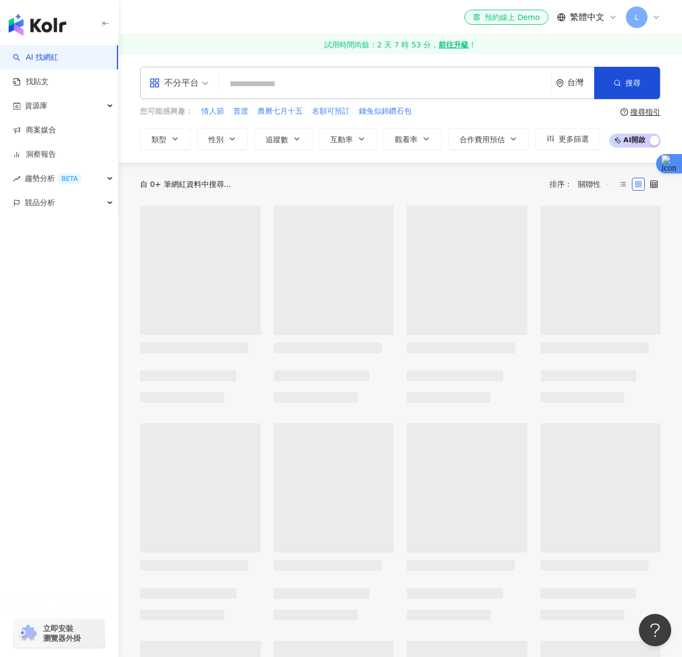
paste input "*********"
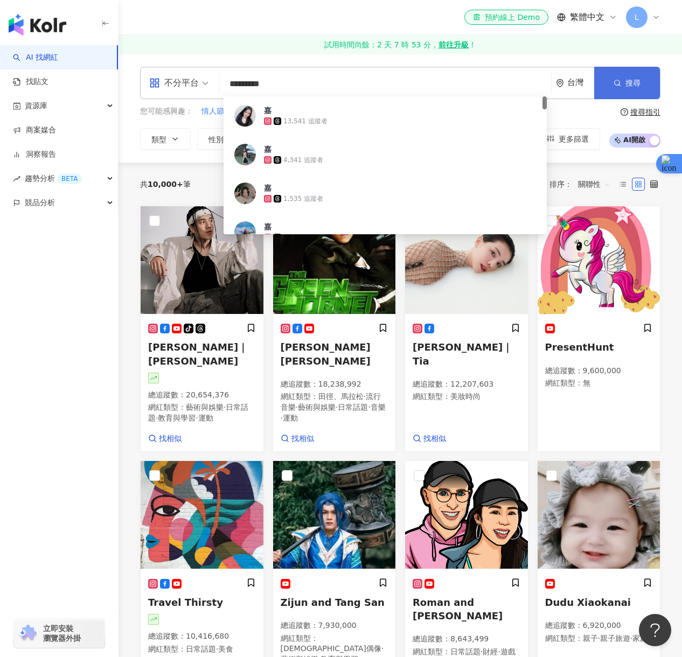
type input "*********"
click at [615, 83] on circle "button" at bounding box center [617, 82] width 5 height 5
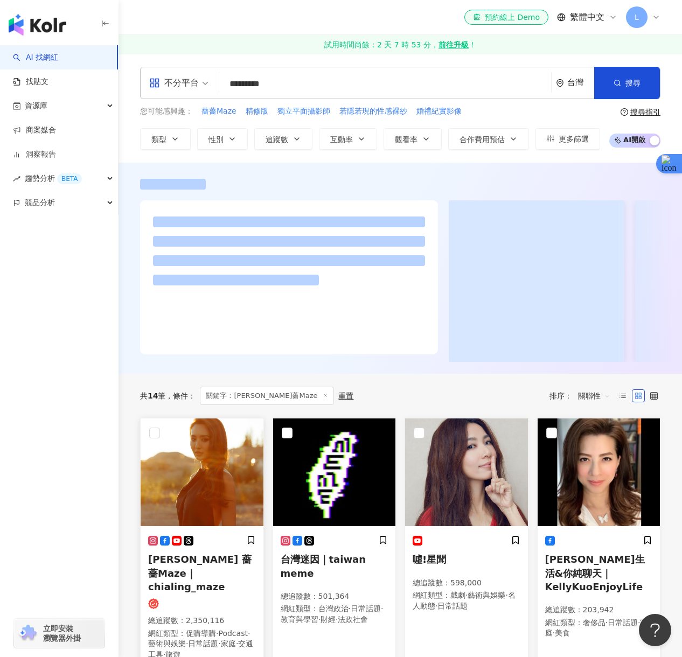
click at [208, 492] on img at bounding box center [202, 472] width 123 height 108
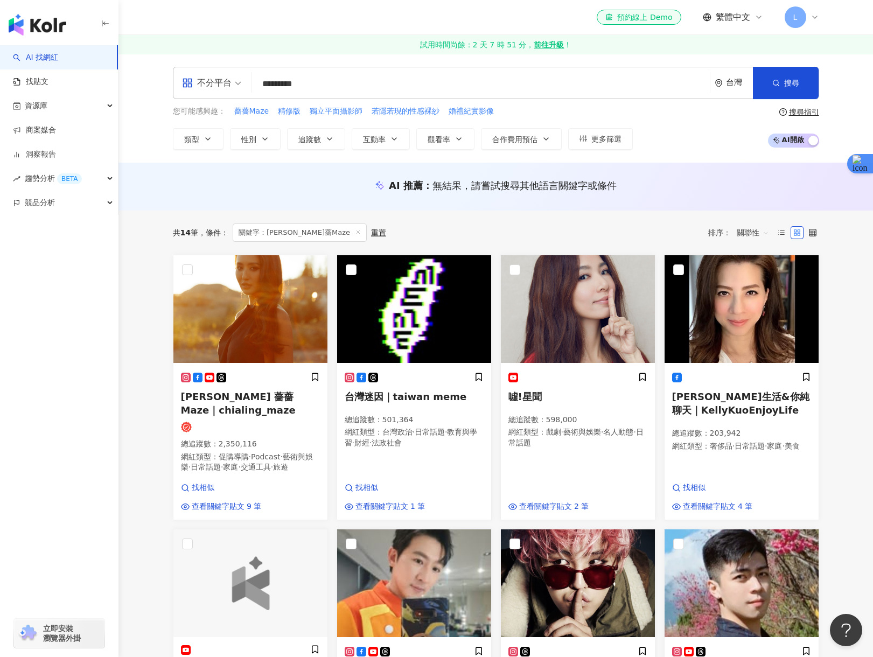
click at [681, 20] on icon at bounding box center [815, 17] width 9 height 9
click at [681, 96] on div "不分平台 ********* 台灣 搜尋 loading 搜尋名稱、敘述、貼文含有關鍵字 “ 林嘉凌薔薔Maze ” 的網紅 您可能感興趣： 薔薔Maze 精…" at bounding box center [495, 108] width 689 height 83
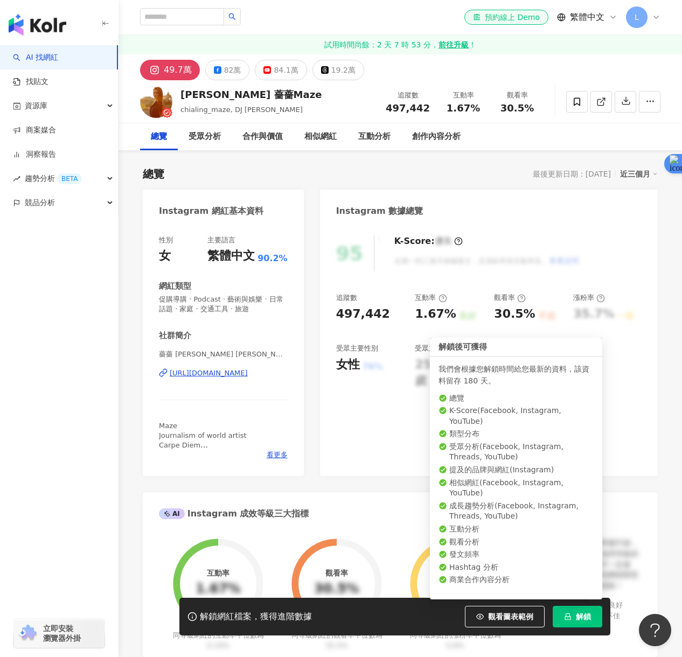
click at [574, 618] on button "解鎖" at bounding box center [578, 617] width 50 height 22
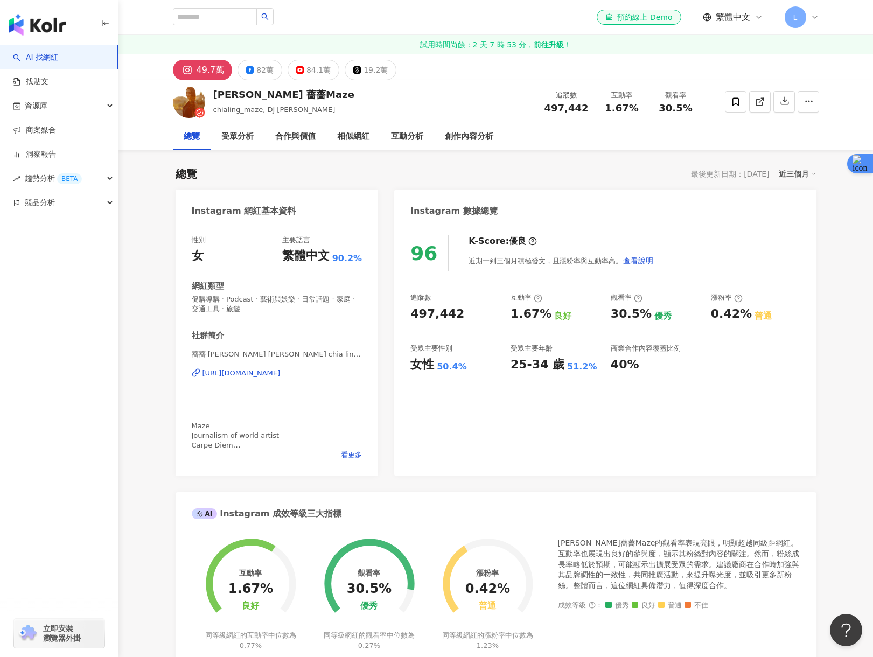
scroll to position [2, 0]
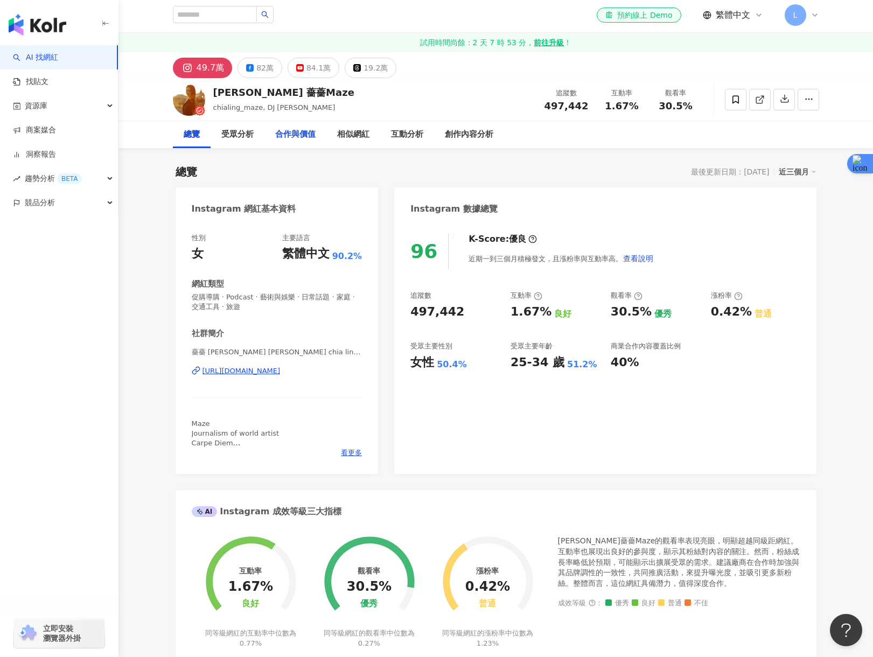
click at [275, 138] on div "合作與價值" at bounding box center [295, 134] width 40 height 13
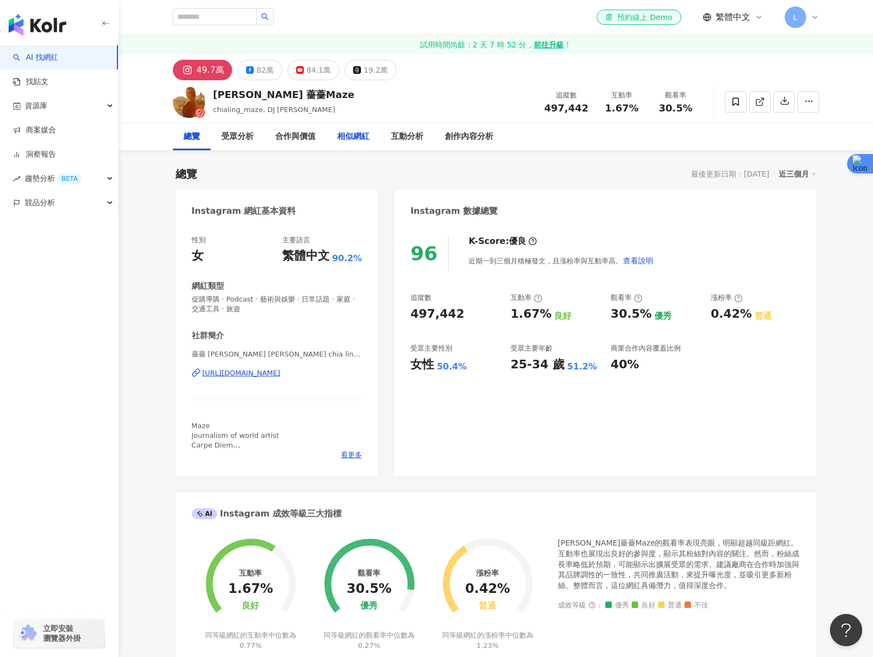
click at [347, 134] on div "相似網紅" at bounding box center [353, 136] width 32 height 13
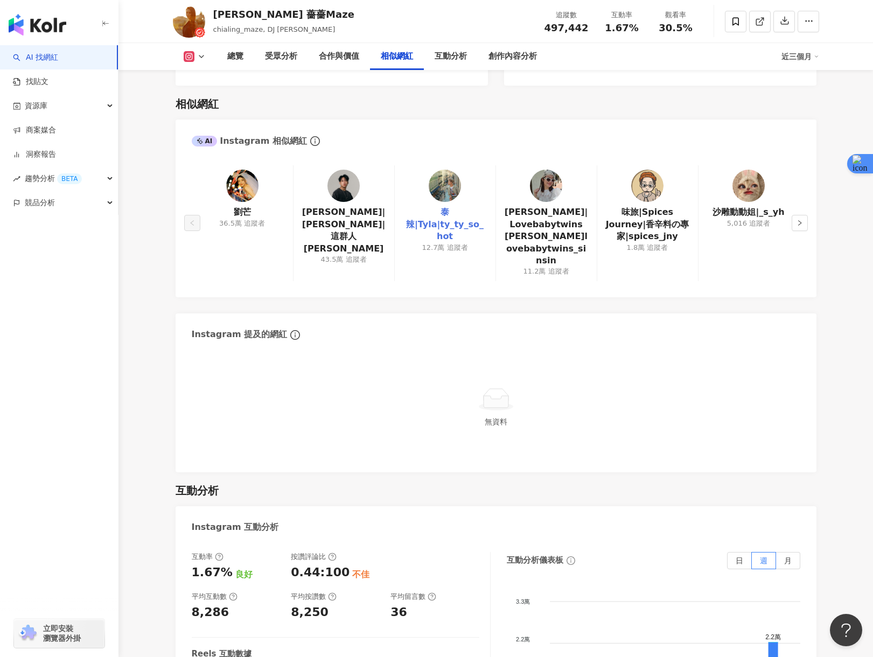
click at [444, 206] on link "泰辣|Tyla|ty_ty_so_hot" at bounding box center [444, 224] width 83 height 36
